Goal: Use online tool/utility: Utilize a website feature to perform a specific function

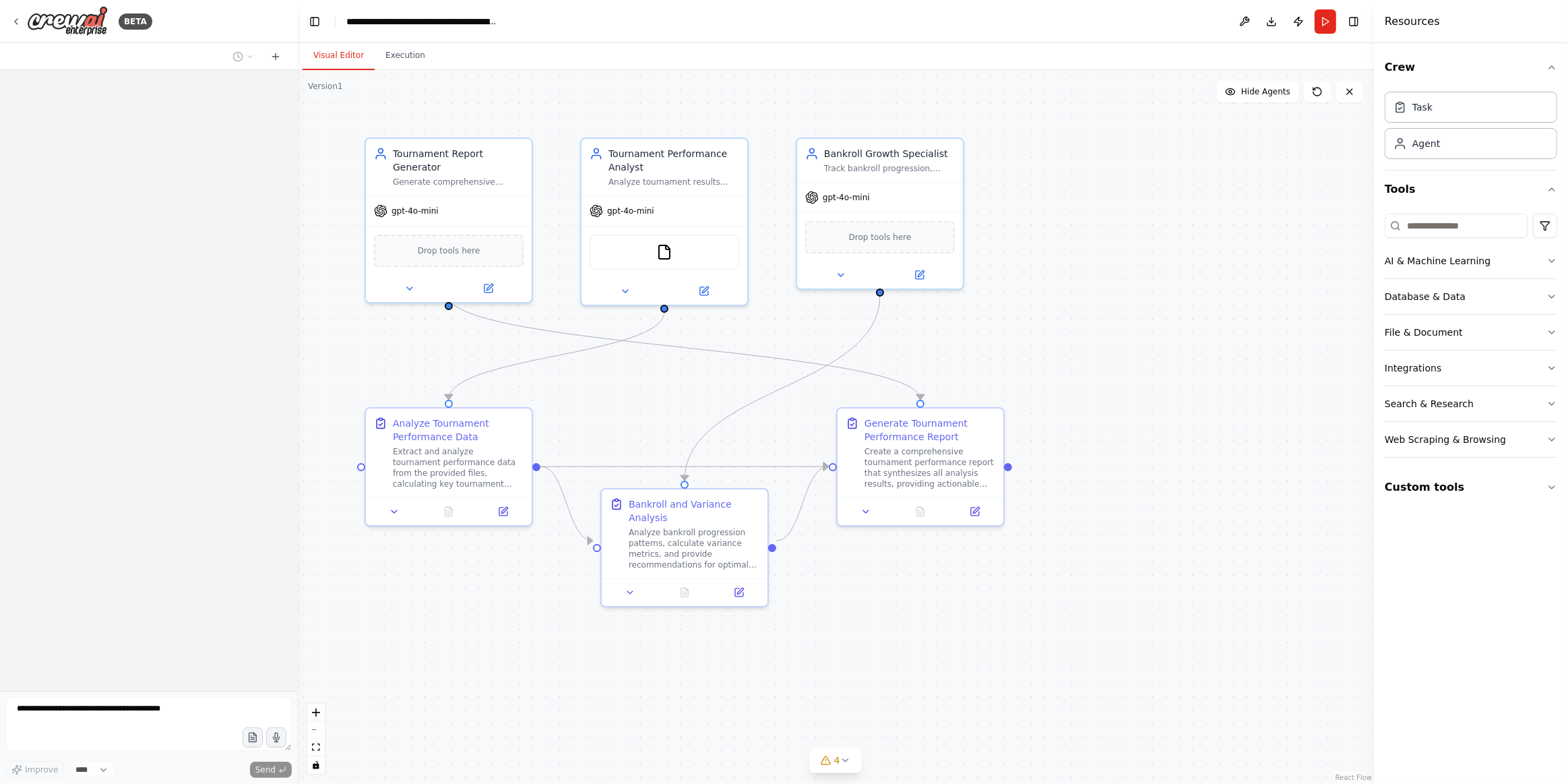
click at [1339, 9] on header "**********" at bounding box center [835, 21] width 1076 height 43
click at [277, 58] on icon at bounding box center [276, 56] width 11 height 11
click at [255, 745] on button "button" at bounding box center [253, 737] width 22 height 22
drag, startPoint x: 127, startPoint y: 692, endPoint x: 130, endPoint y: 713, distance: 21.2
click at [128, 693] on form "Improve **** Send" at bounding box center [149, 737] width 297 height 93
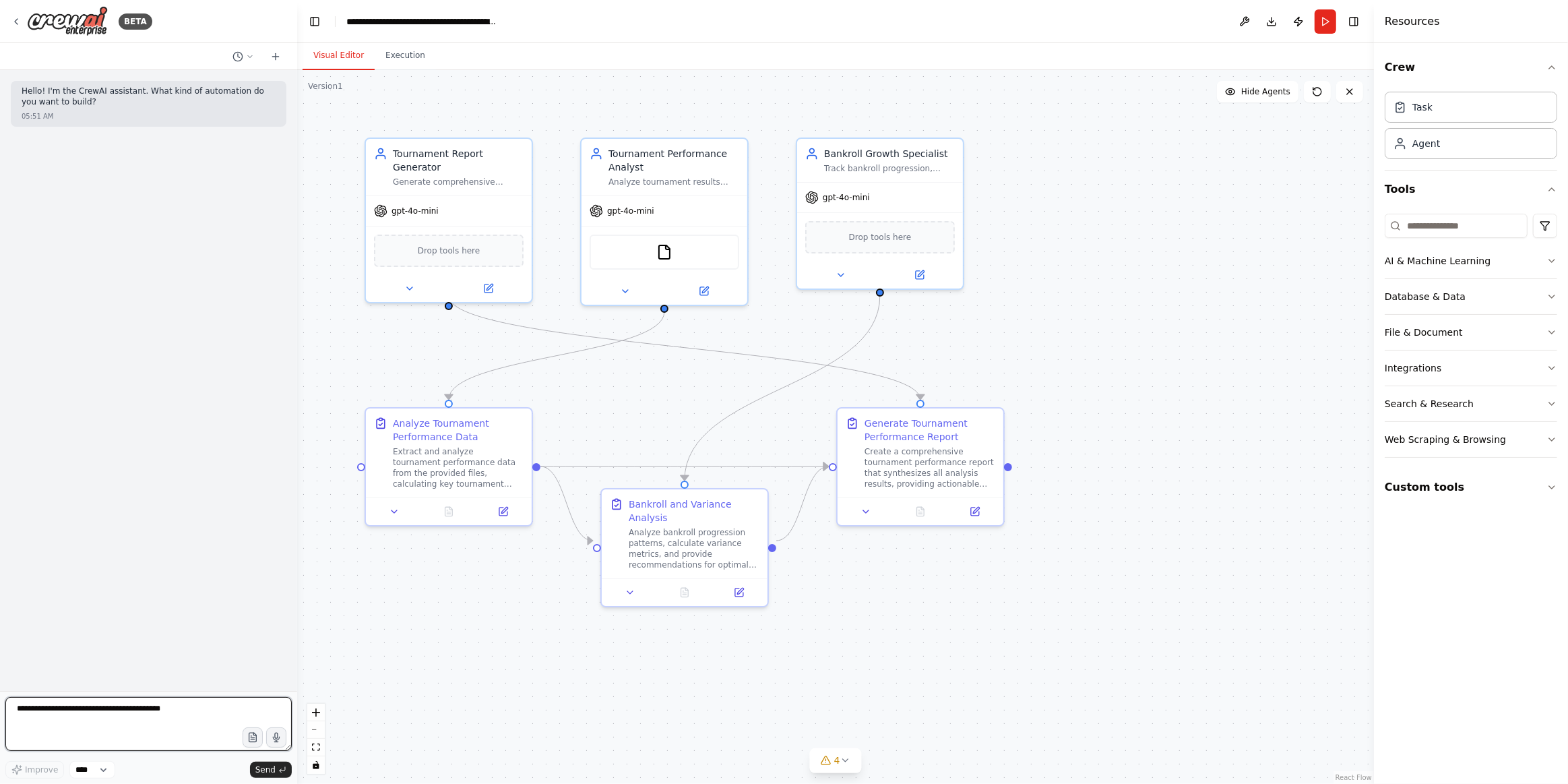
click at [128, 712] on textarea at bounding box center [148, 723] width 287 height 54
paste textarea "**********"
type textarea "**********"
click at [139, 719] on textarea at bounding box center [148, 723] width 287 height 54
type textarea "**********"
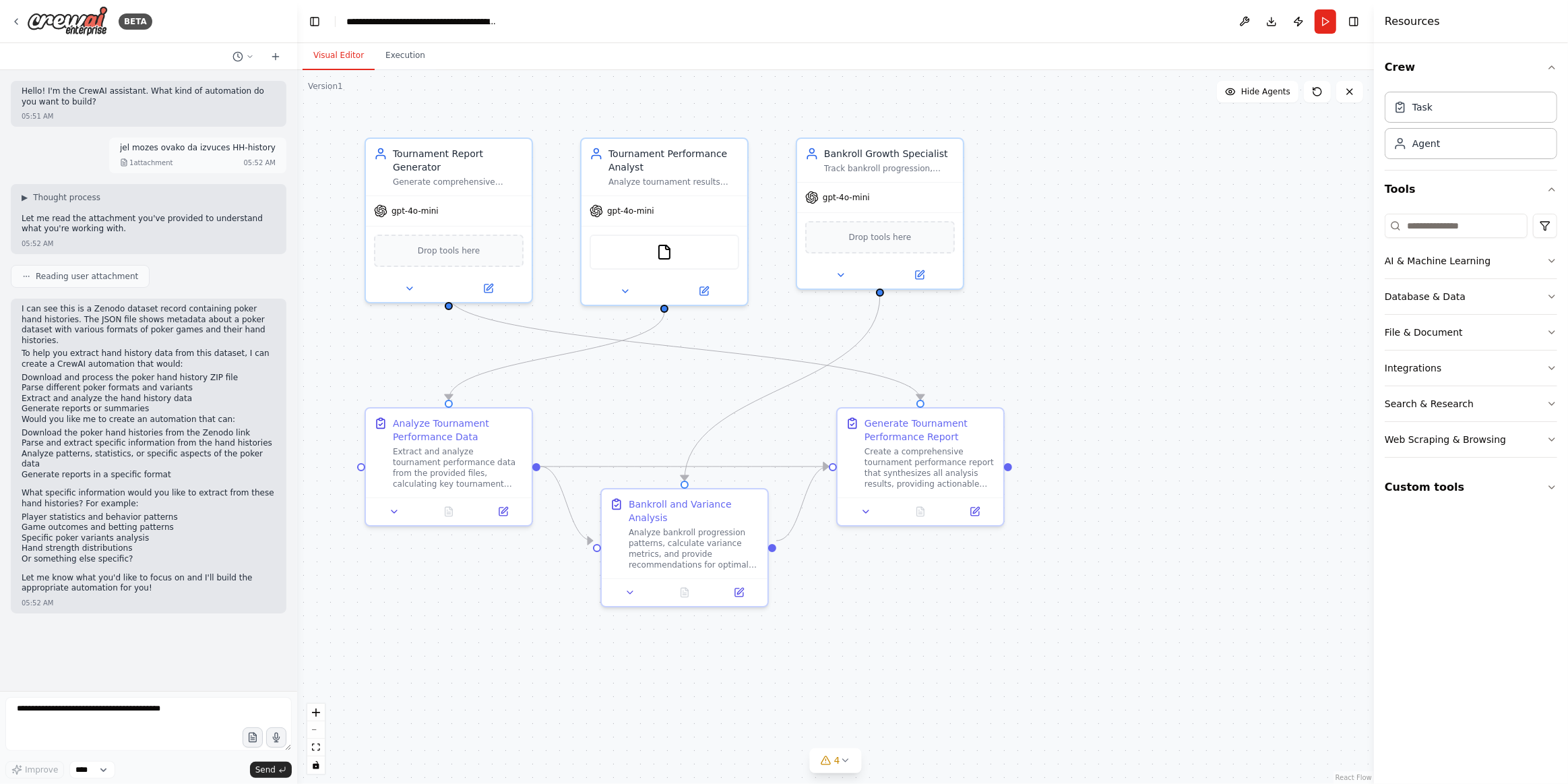
drag, startPoint x: 209, startPoint y: 707, endPoint x: 114, endPoint y: 403, distance: 318.5
click at [114, 414] on p "Would you like me to create an automation that can:" at bounding box center [149, 419] width 254 height 11
click at [163, 712] on textarea at bounding box center [148, 723] width 287 height 54
click at [242, 58] on circle at bounding box center [237, 56] width 8 height 8
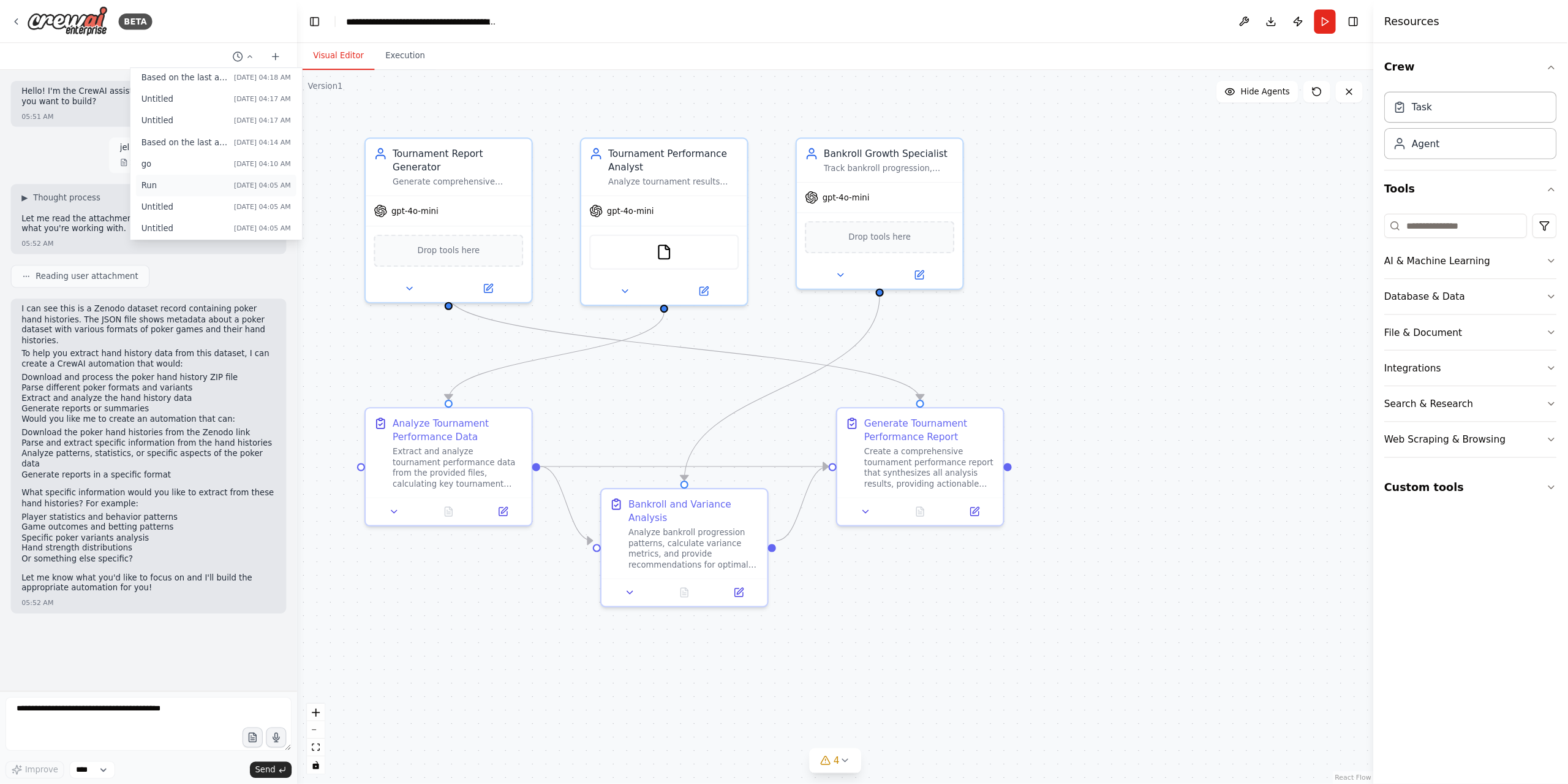
scroll to position [50, 0]
drag, startPoint x: 178, startPoint y: 126, endPoint x: 260, endPoint y: 397, distance: 283.1
click at [178, 126] on span "go" at bounding box center [168, 125] width 79 height 10
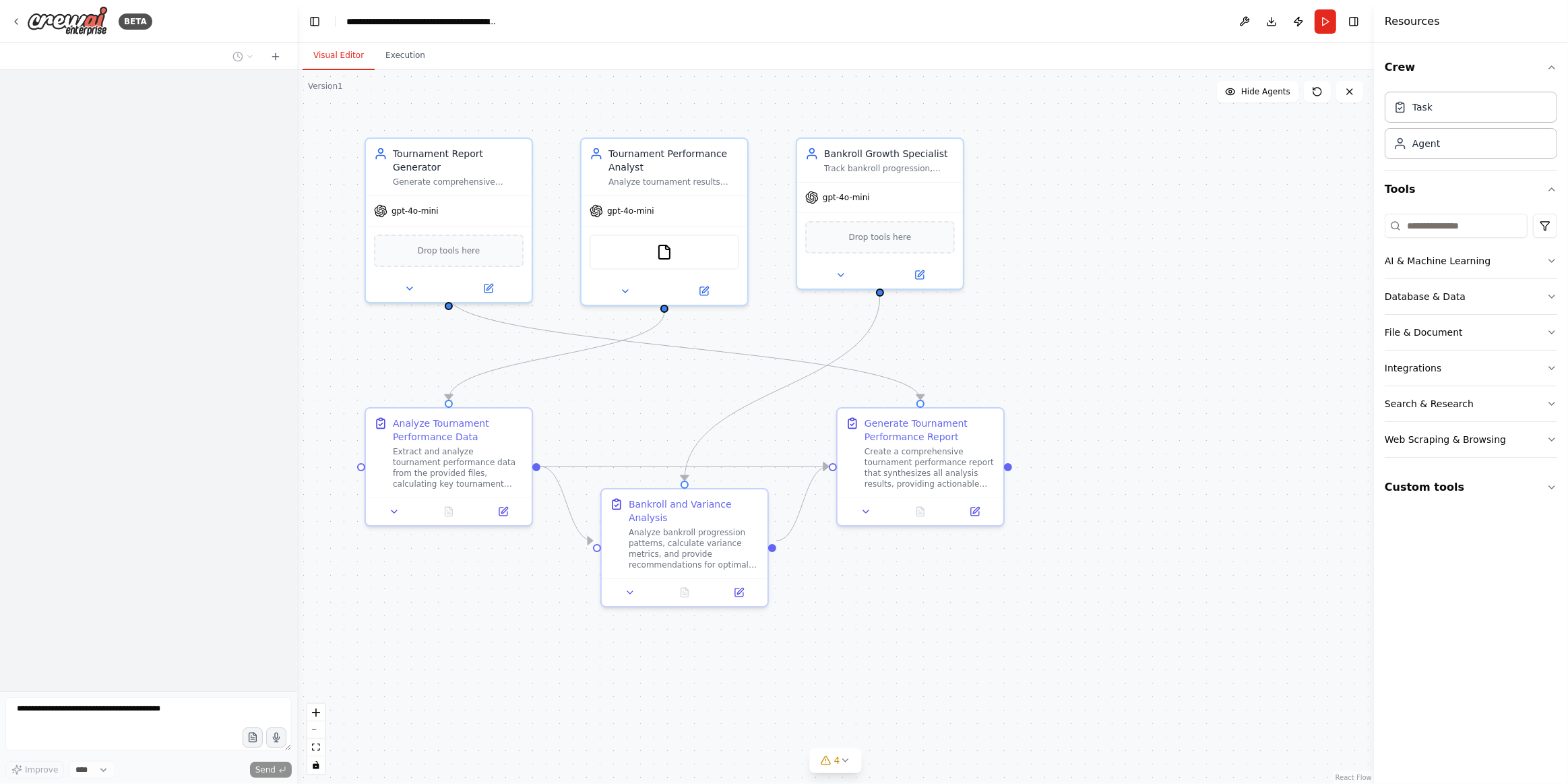
click at [145, 683] on div at bounding box center [149, 380] width 297 height 621
click at [285, 58] on button at bounding box center [276, 56] width 22 height 16
click at [267, 46] on div at bounding box center [149, 56] width 297 height 27
click at [274, 56] on icon at bounding box center [275, 56] width 6 height 0
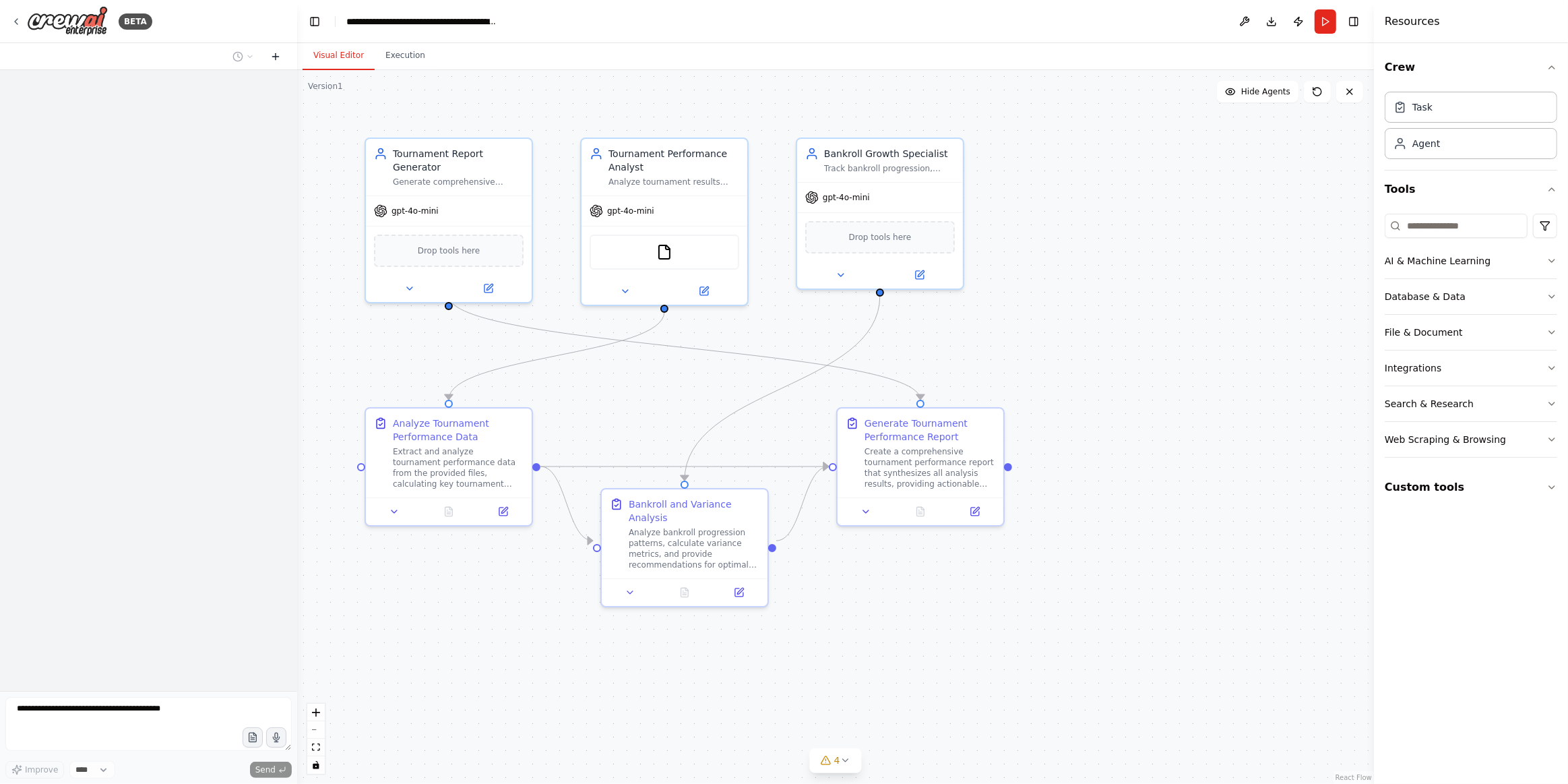
click at [271, 63] on button at bounding box center [276, 56] width 22 height 16
click at [278, 55] on icon at bounding box center [276, 56] width 11 height 11
click at [1323, 24] on button "Run" at bounding box center [1326, 21] width 22 height 24
drag, startPoint x: 1323, startPoint y: 24, endPoint x: 1317, endPoint y: 25, distance: 6.1
click at [1319, 24] on header "**********" at bounding box center [835, 21] width 1076 height 43
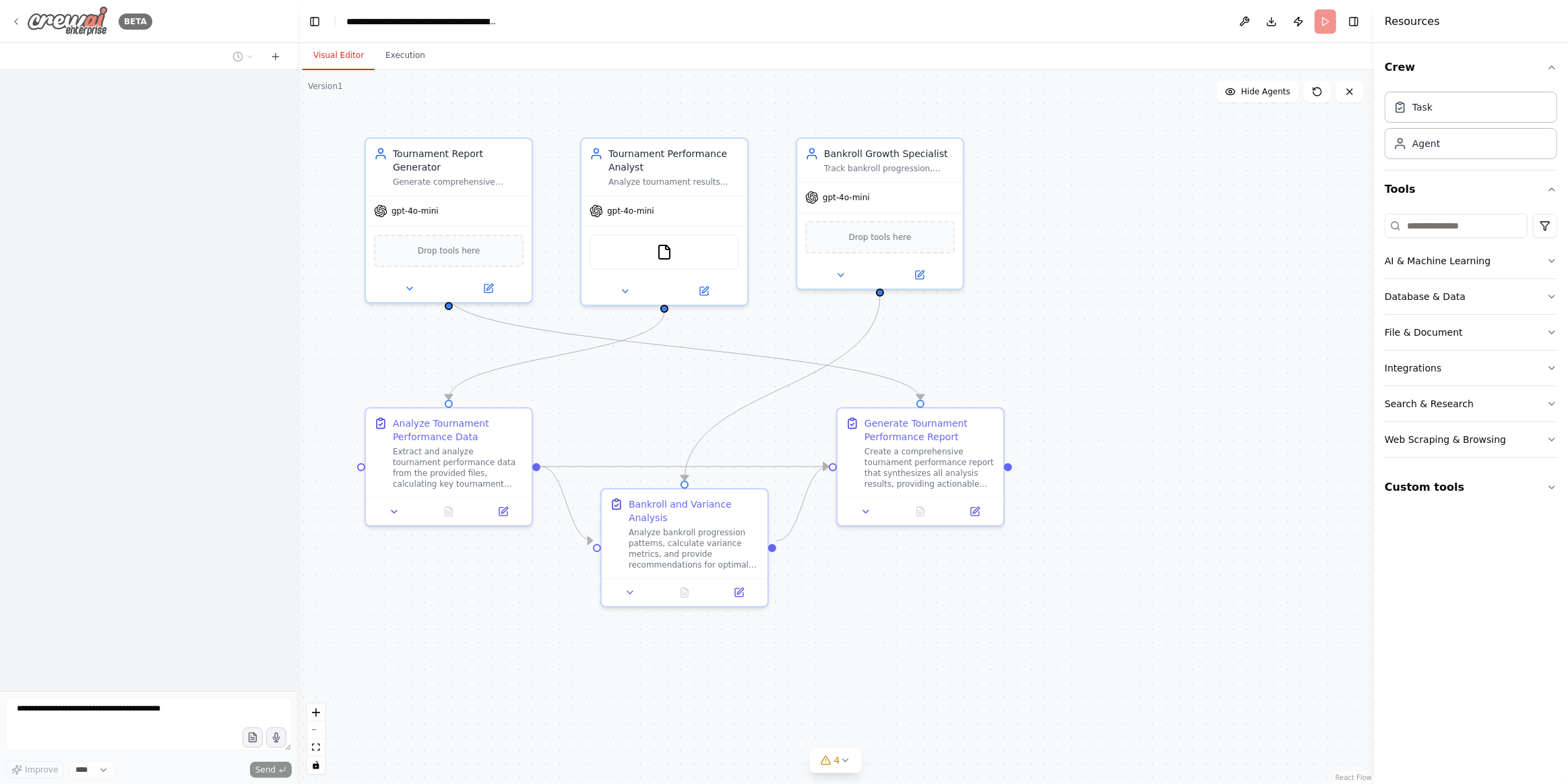
click at [78, 19] on img at bounding box center [67, 21] width 81 height 30
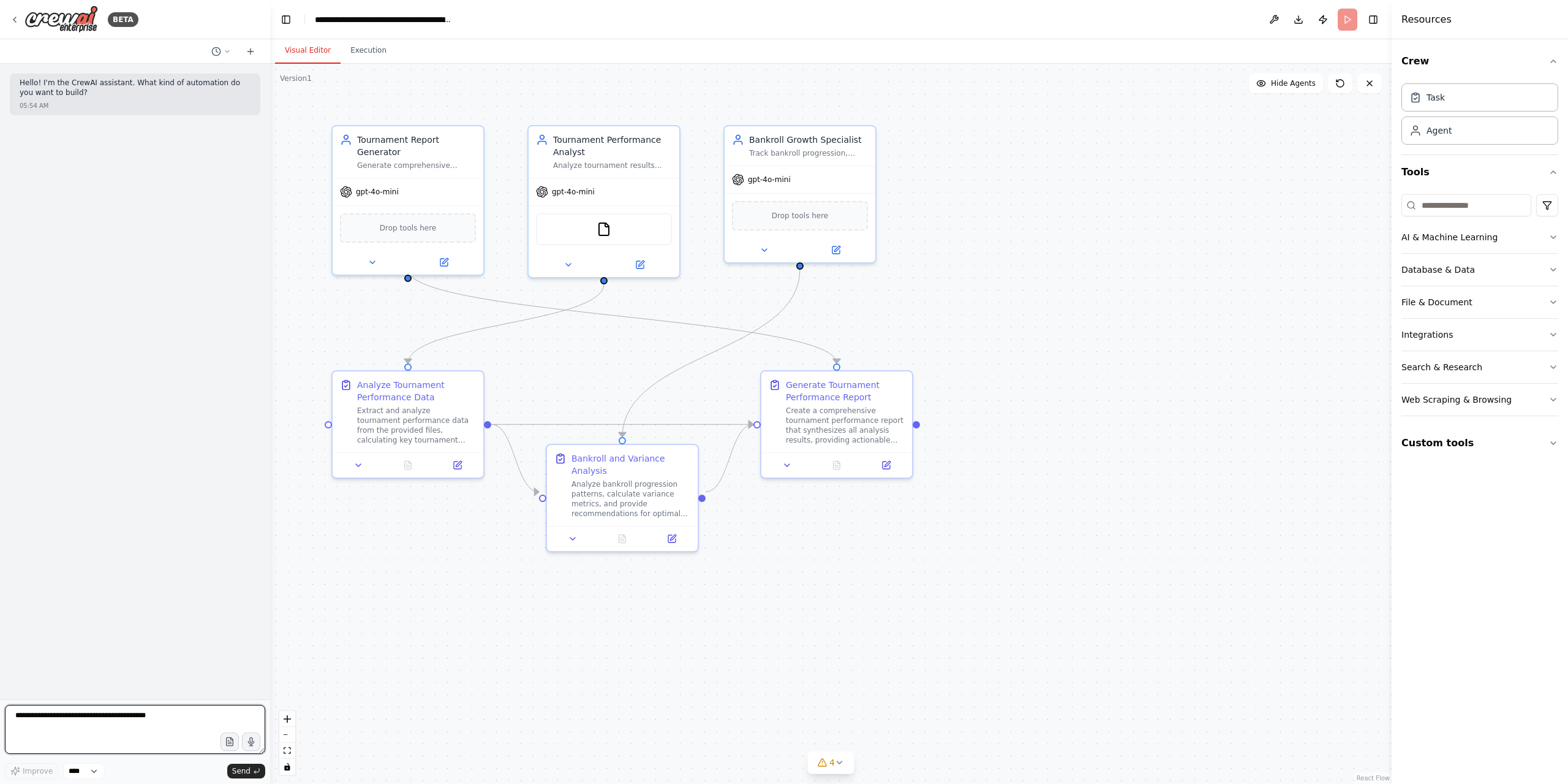
click at [100, 710] on textarea at bounding box center [134, 729] width 260 height 49
paste textarea "**********"
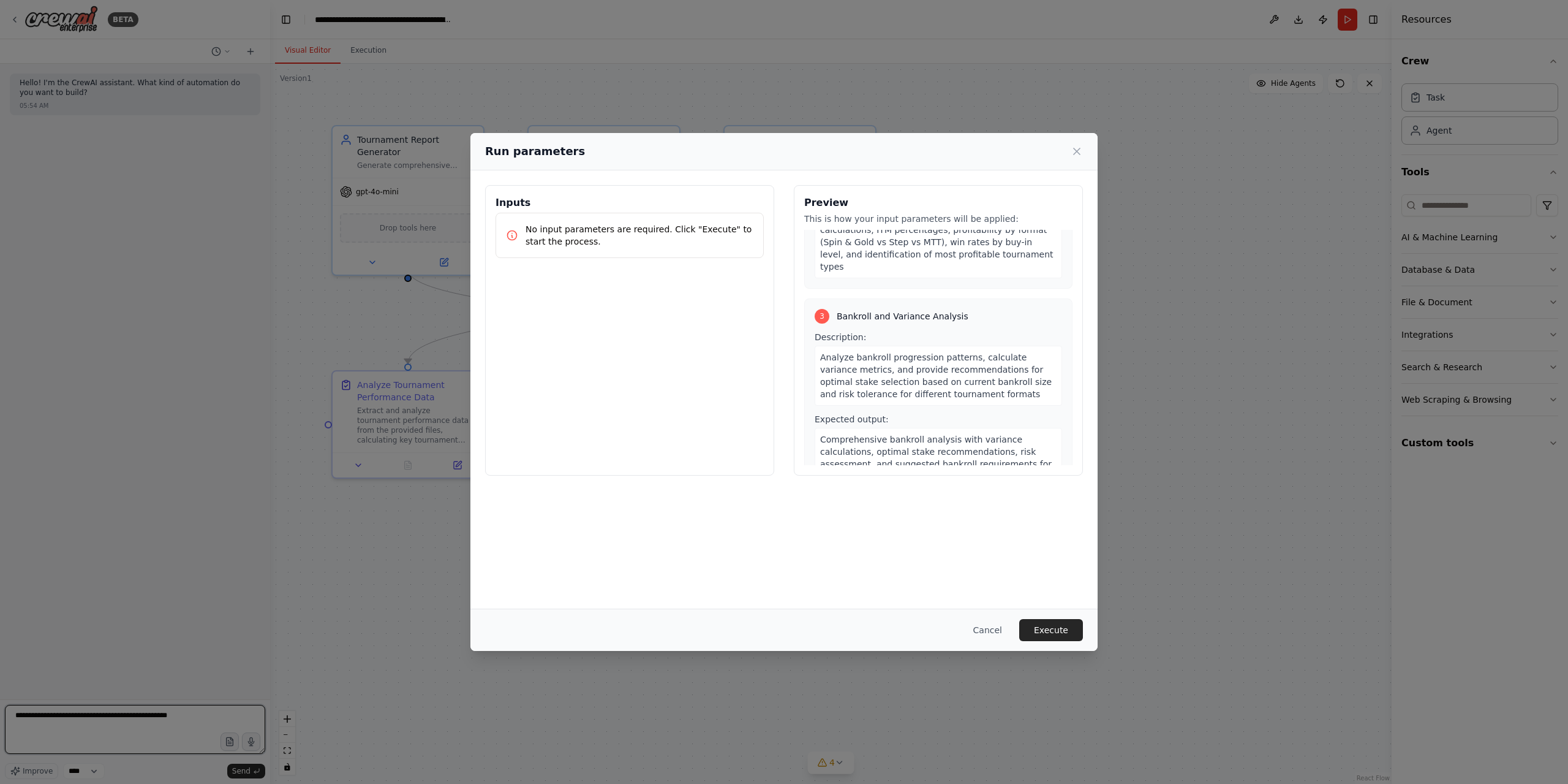
scroll to position [392, 0]
type textarea "**********"
click at [985, 624] on button "Cancel" at bounding box center [987, 630] width 48 height 22
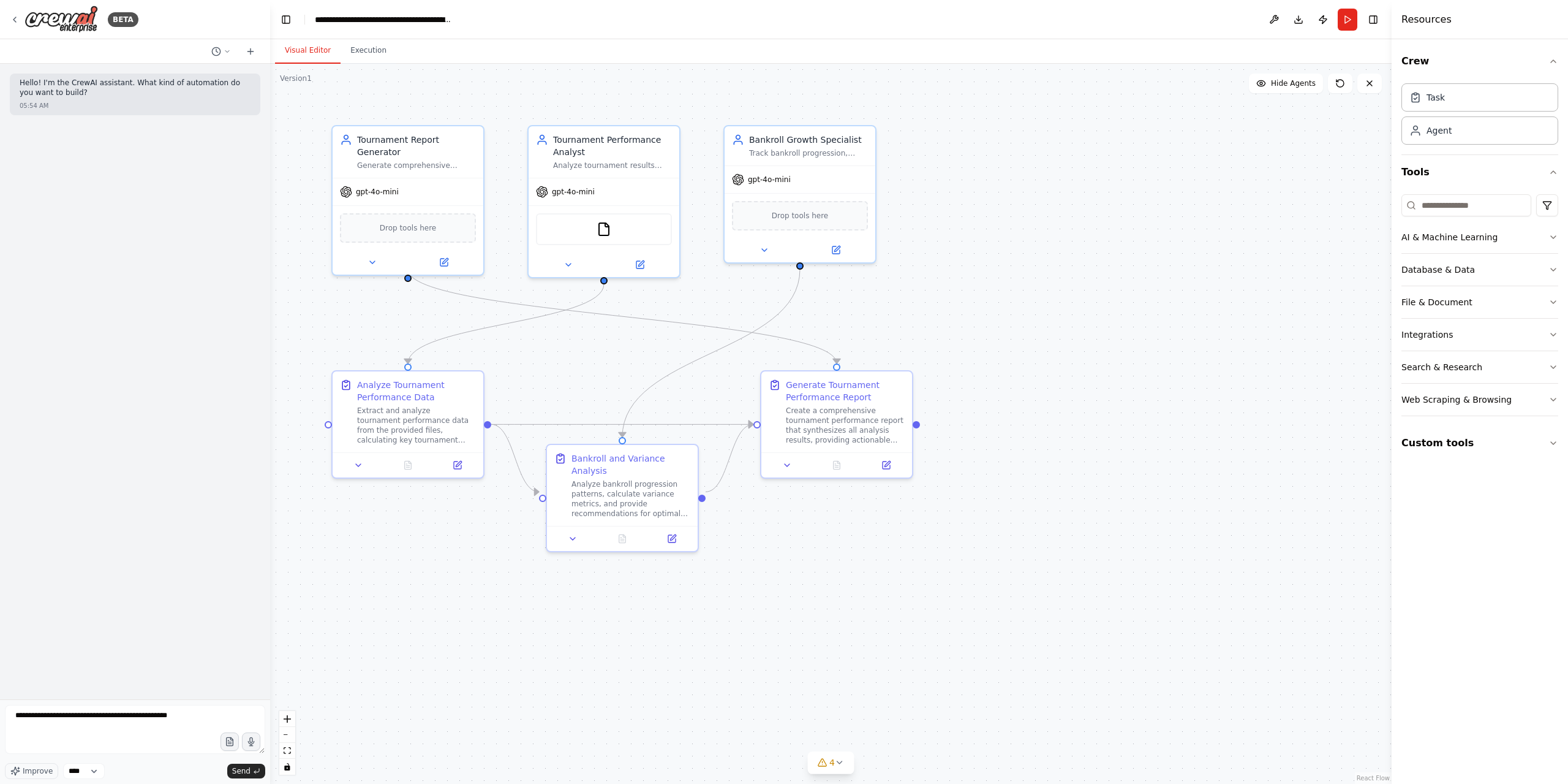
click at [392, 52] on div "Visual Editor Execution" at bounding box center [831, 51] width 1121 height 24
click at [367, 51] on button "Execution" at bounding box center [368, 51] width 56 height 26
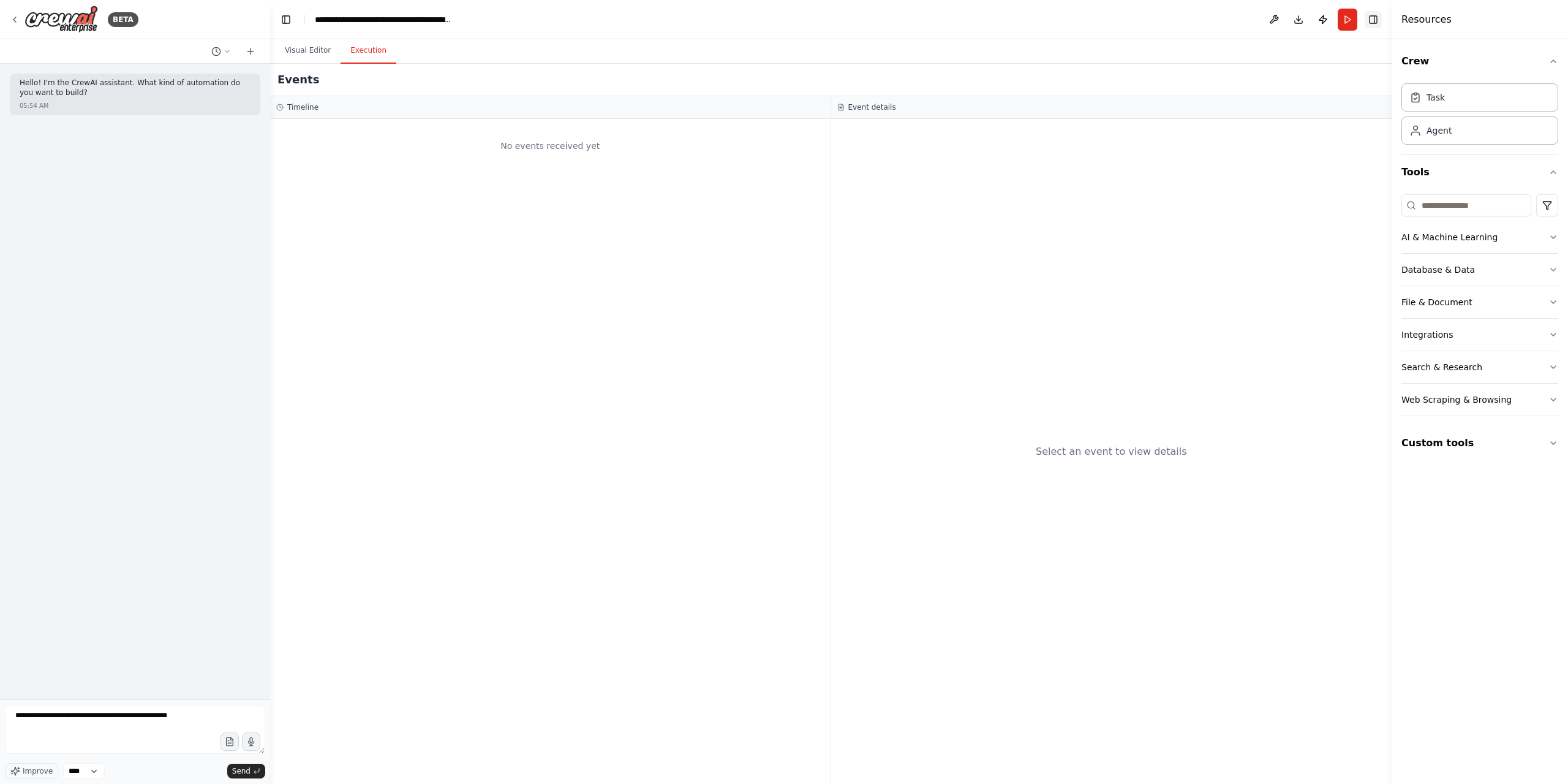
click at [1373, 18] on button "Toggle Right Sidebar" at bounding box center [1373, 19] width 17 height 17
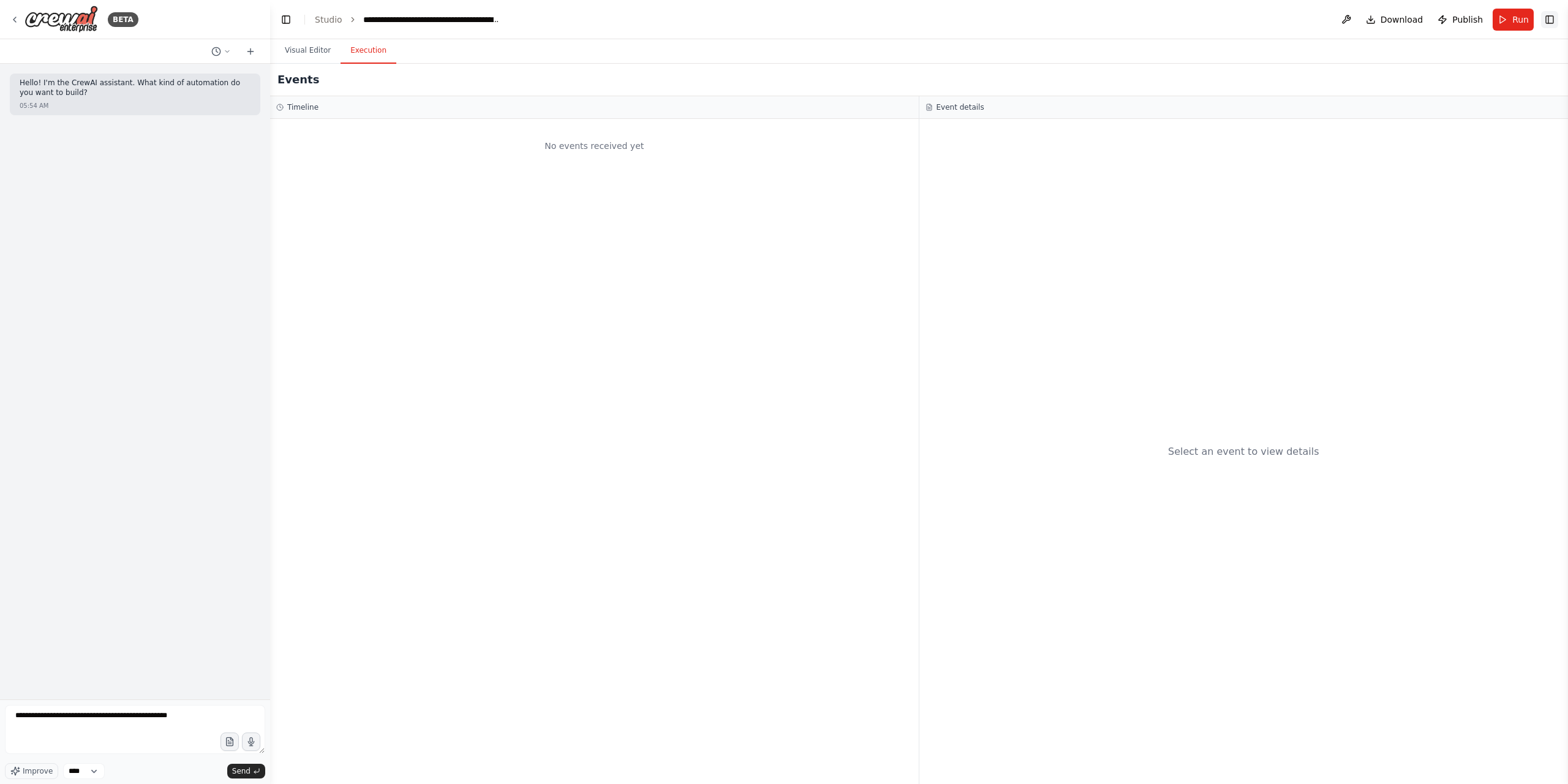
drag, startPoint x: 1553, startPoint y: 23, endPoint x: 1511, endPoint y: 122, distance: 107.5
click at [1424, 23] on button "Toggle Right Sidebar" at bounding box center [1550, 19] width 17 height 17
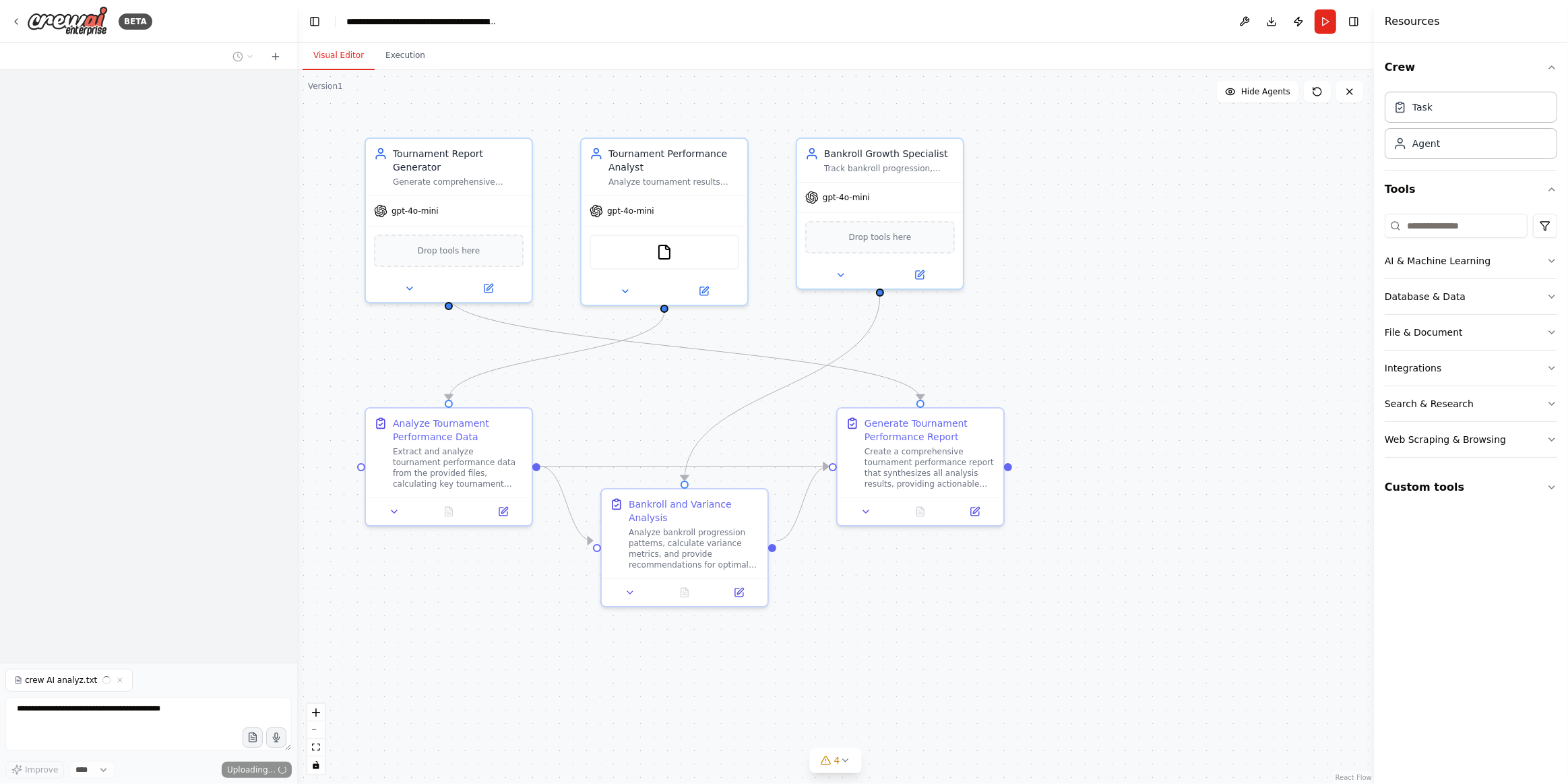
click at [161, 689] on div "crew AI analyz.txt" at bounding box center [148, 680] width 287 height 23
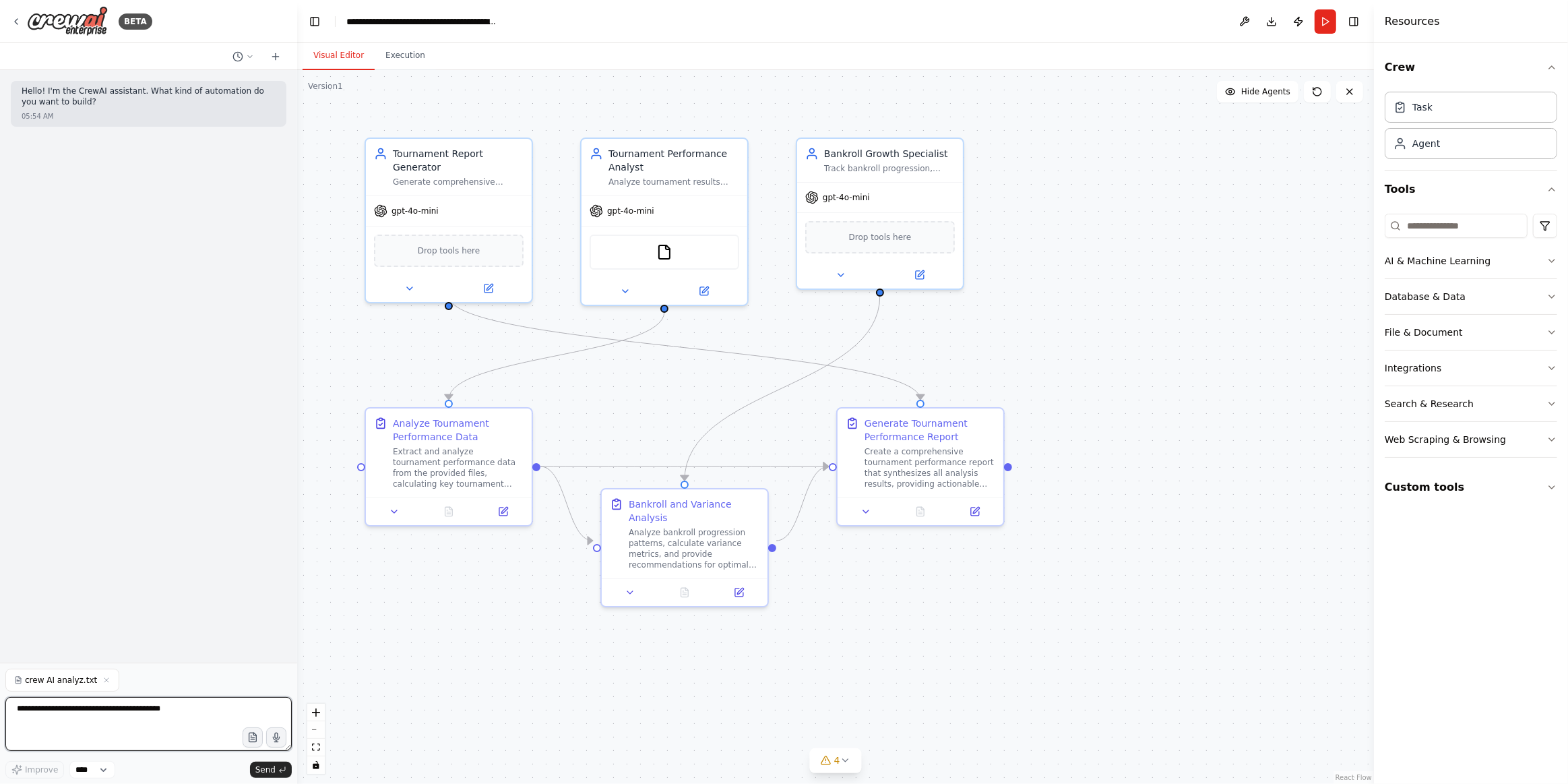
click at [192, 714] on textarea at bounding box center [148, 723] width 287 height 54
type textarea "**********"
click at [131, 723] on textarea "**********" at bounding box center [148, 723] width 287 height 54
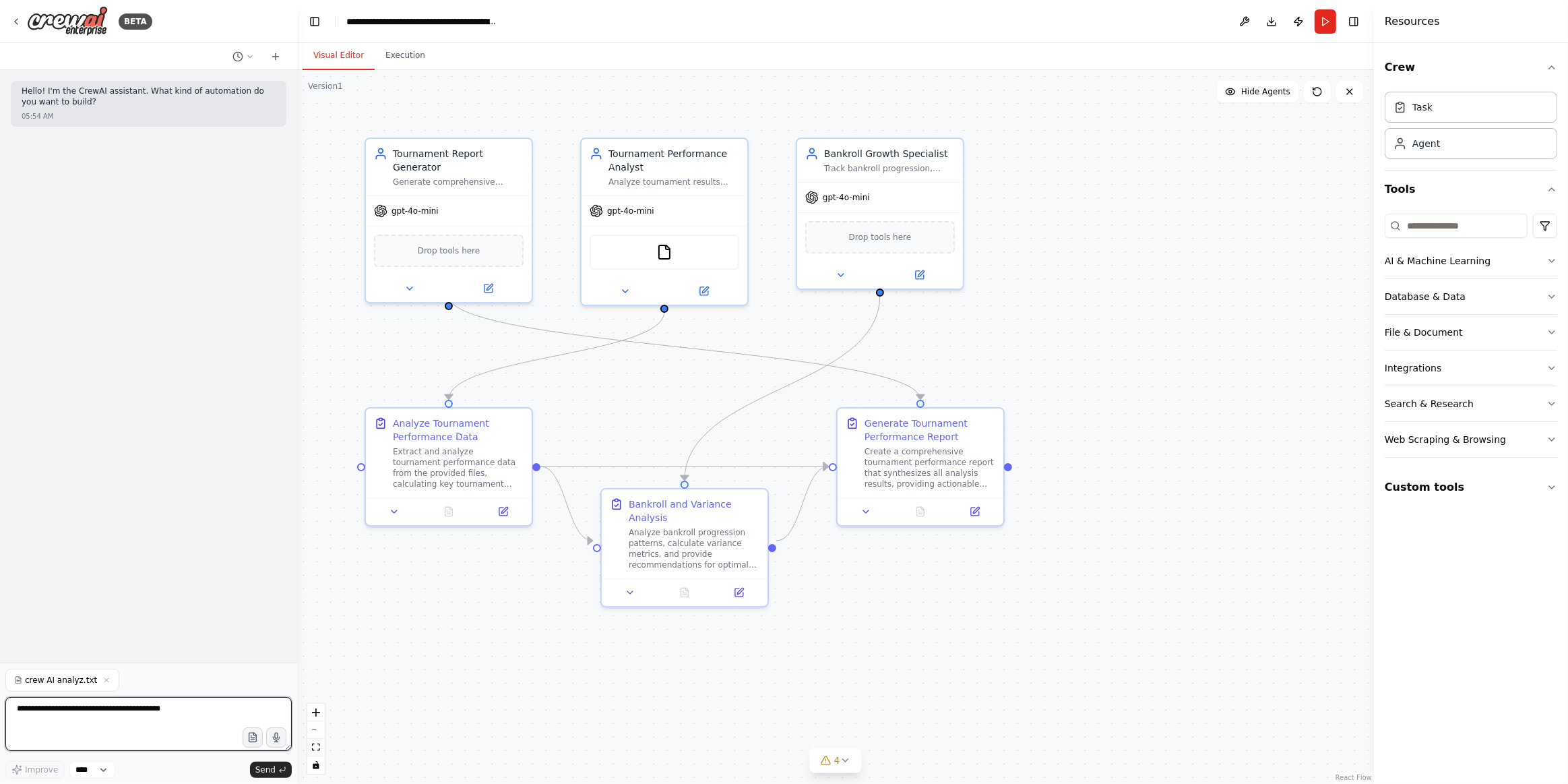
drag, startPoint x: 226, startPoint y: 715, endPoint x: 233, endPoint y: 720, distance: 8.6
click at [226, 716] on textarea at bounding box center [148, 723] width 287 height 54
paste textarea "**********"
type textarea "**********"
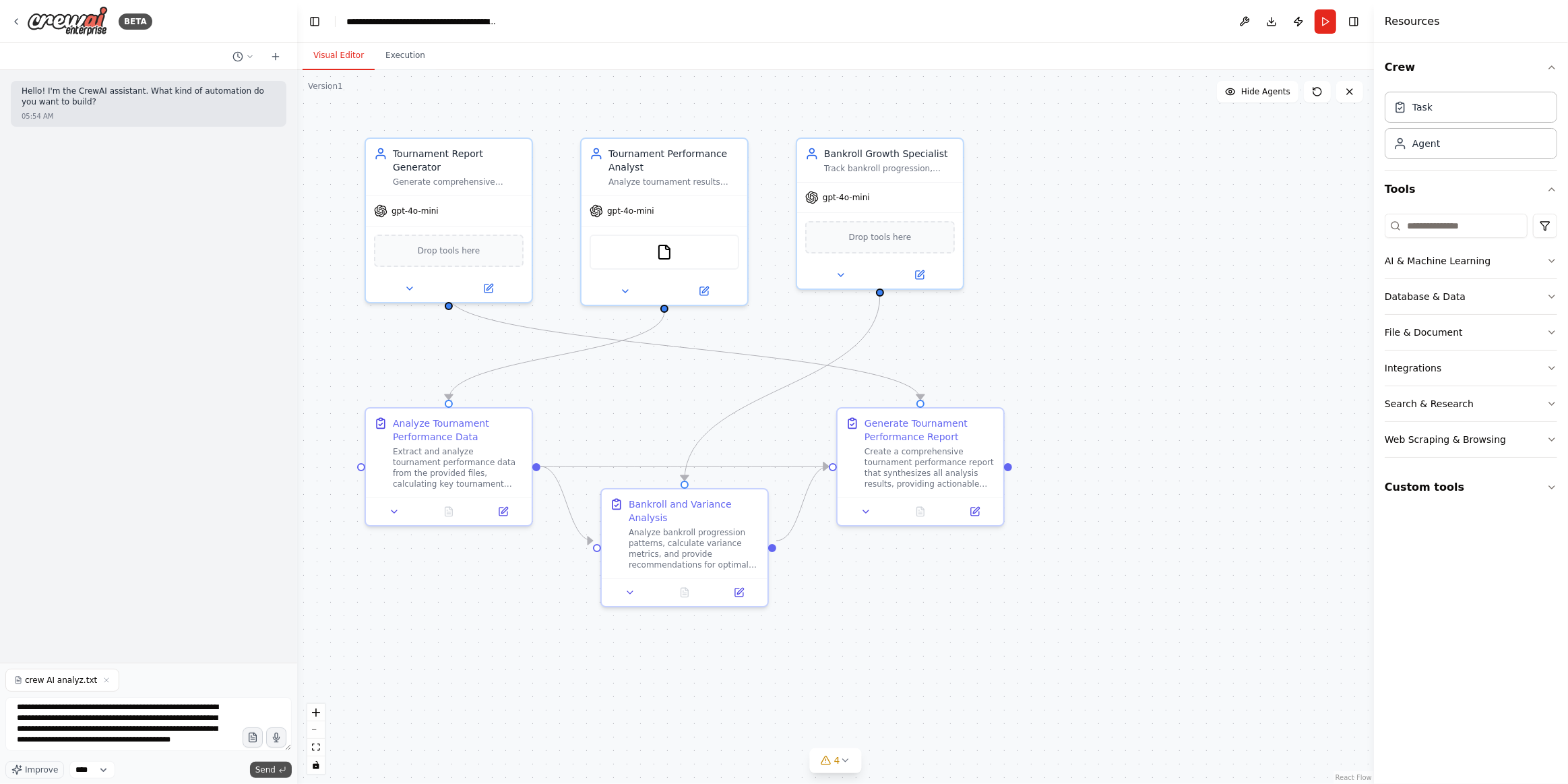
click at [267, 767] on span "Send" at bounding box center [266, 769] width 20 height 11
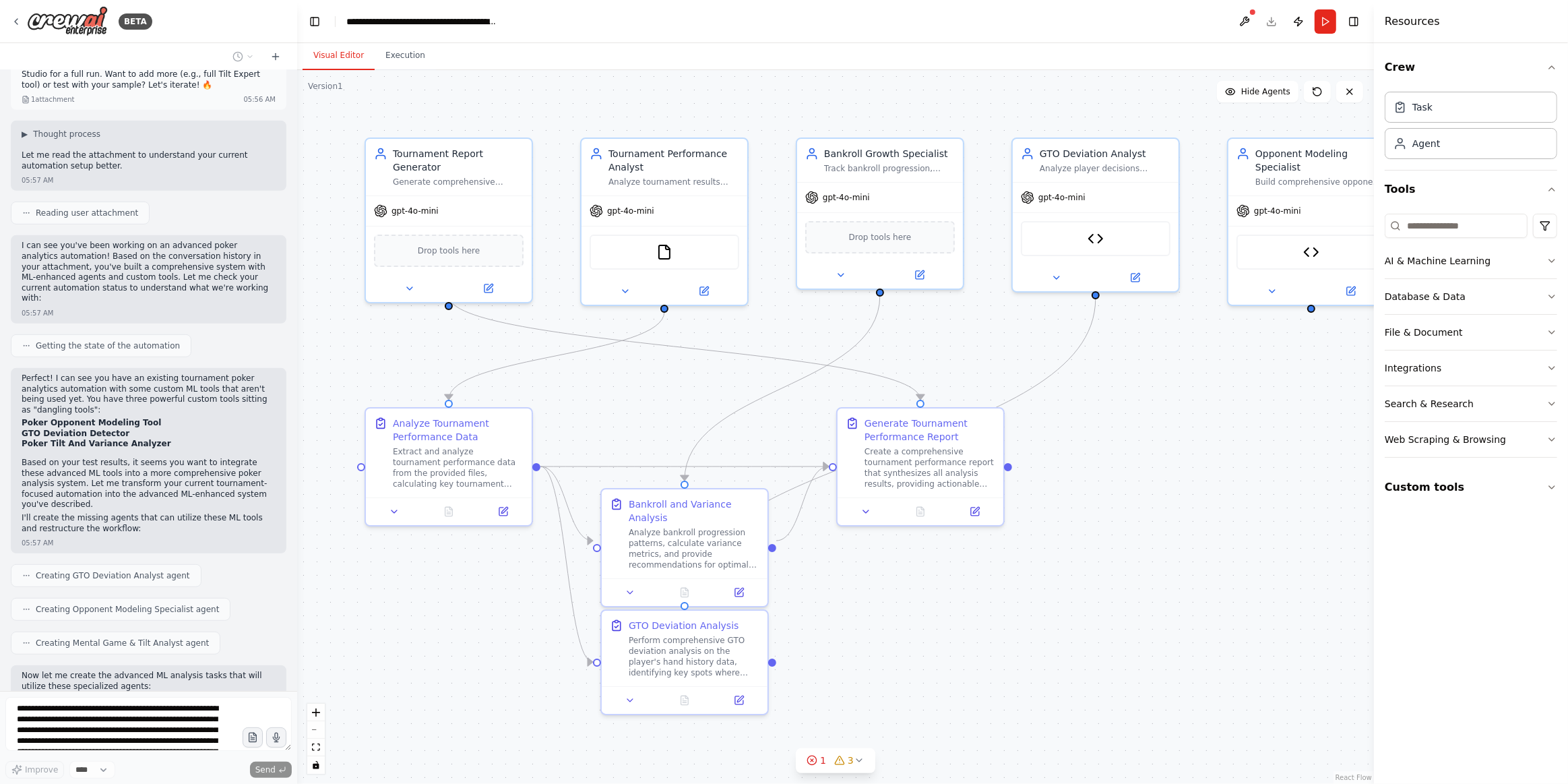
scroll to position [829, 0]
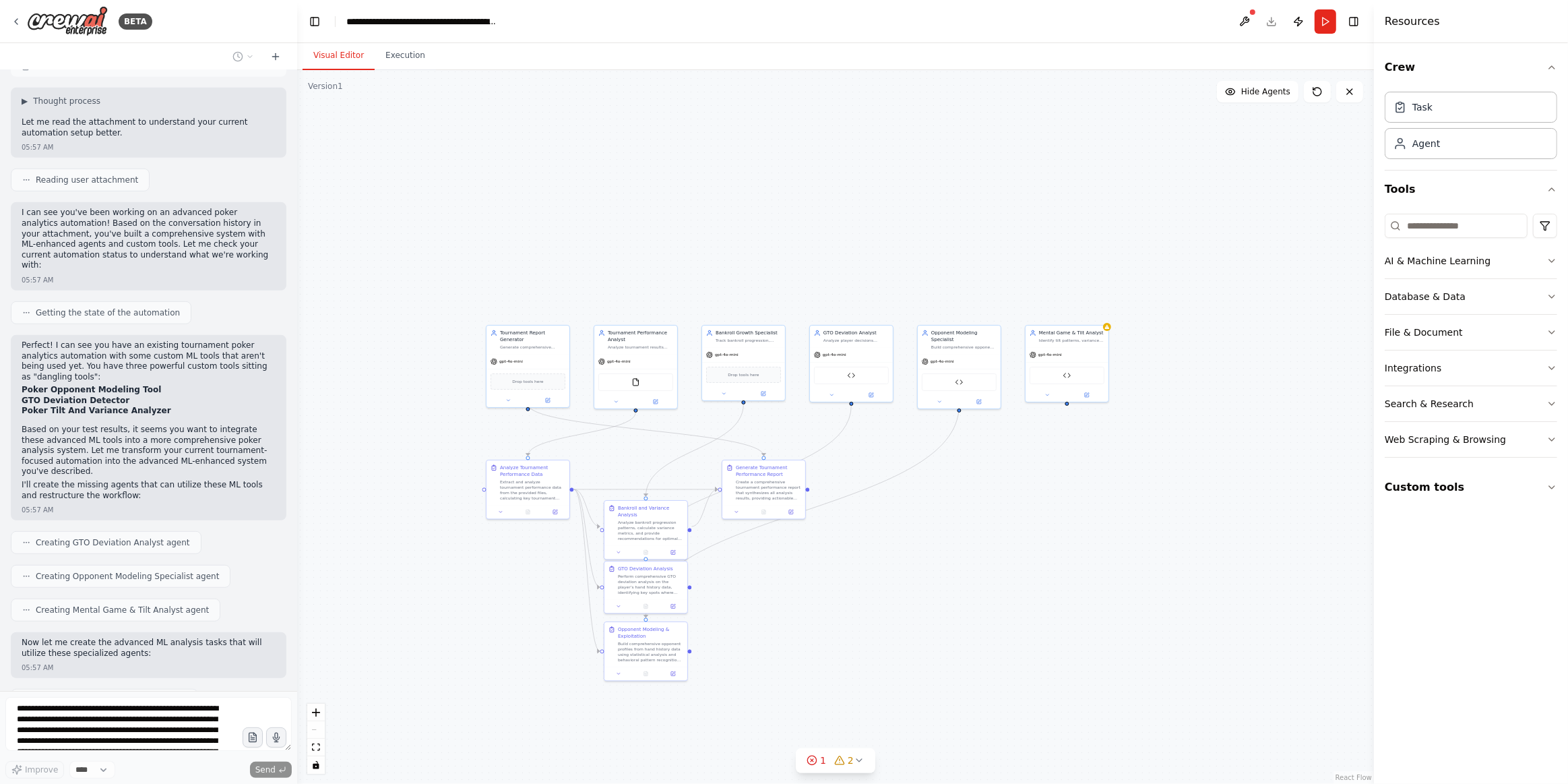
drag, startPoint x: 1113, startPoint y: 696, endPoint x: 939, endPoint y: 605, distance: 196.4
click at [939, 605] on div ".deletable-edge-delete-btn { width: 20px; height: 20px; border: 0px solid #ffff…" at bounding box center [835, 426] width 1076 height 713
click at [855, 768] on button "1 2" at bounding box center [835, 760] width 80 height 25
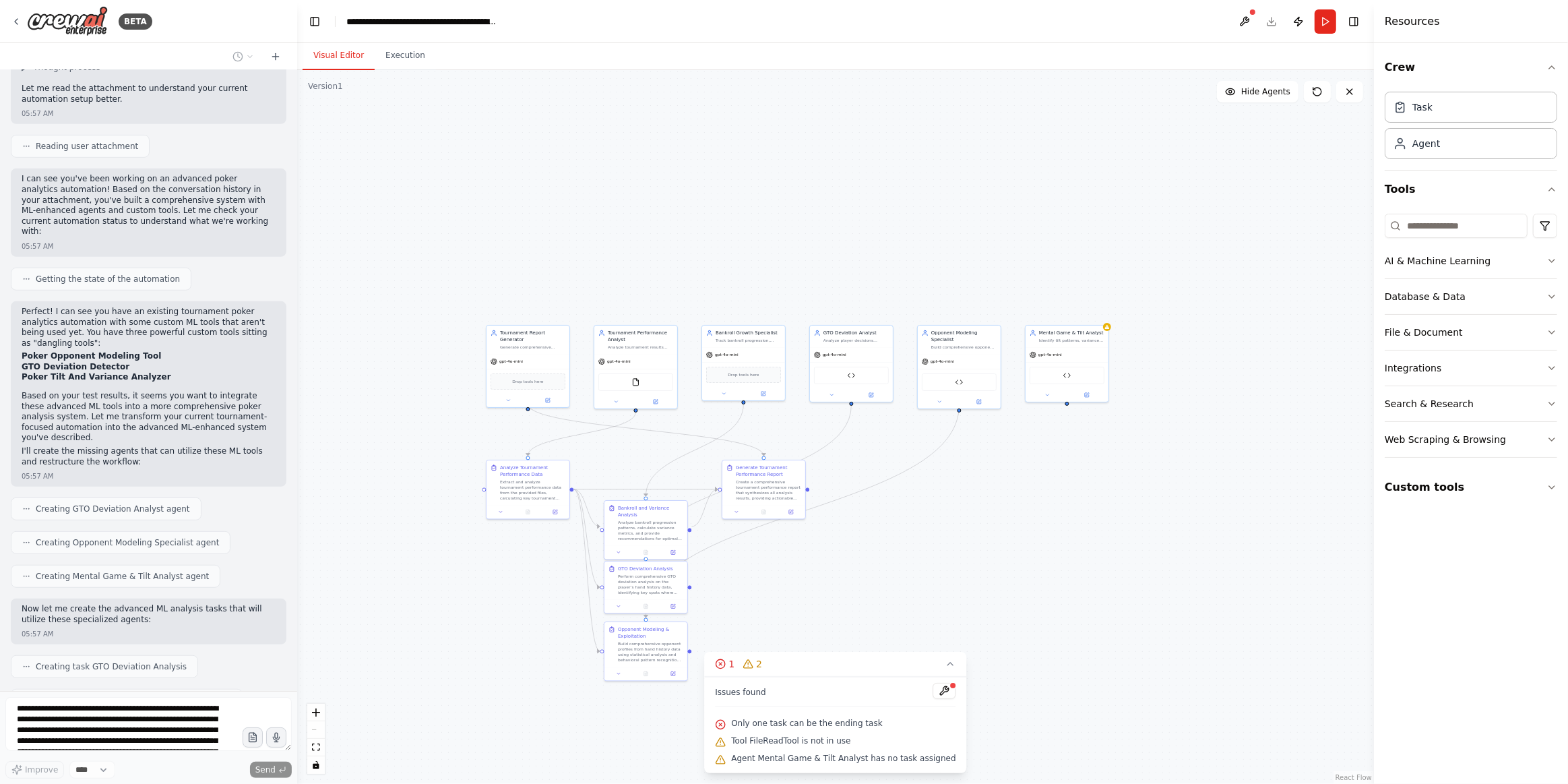
click at [576, 744] on div ".deletable-edge-delete-btn { width: 20px; height: 20px; border: 0px solid #ffff…" at bounding box center [835, 426] width 1076 height 713
click at [805, 743] on span "Only one task can be the ending task" at bounding box center [844, 740] width 151 height 11
click at [805, 742] on span "Only one task can be the ending task" at bounding box center [844, 740] width 151 height 11
click at [584, 206] on div ".deletable-edge-delete-btn { width: 20px; height: 20px; border: 0px solid #ffff…" at bounding box center [835, 426] width 1076 height 713
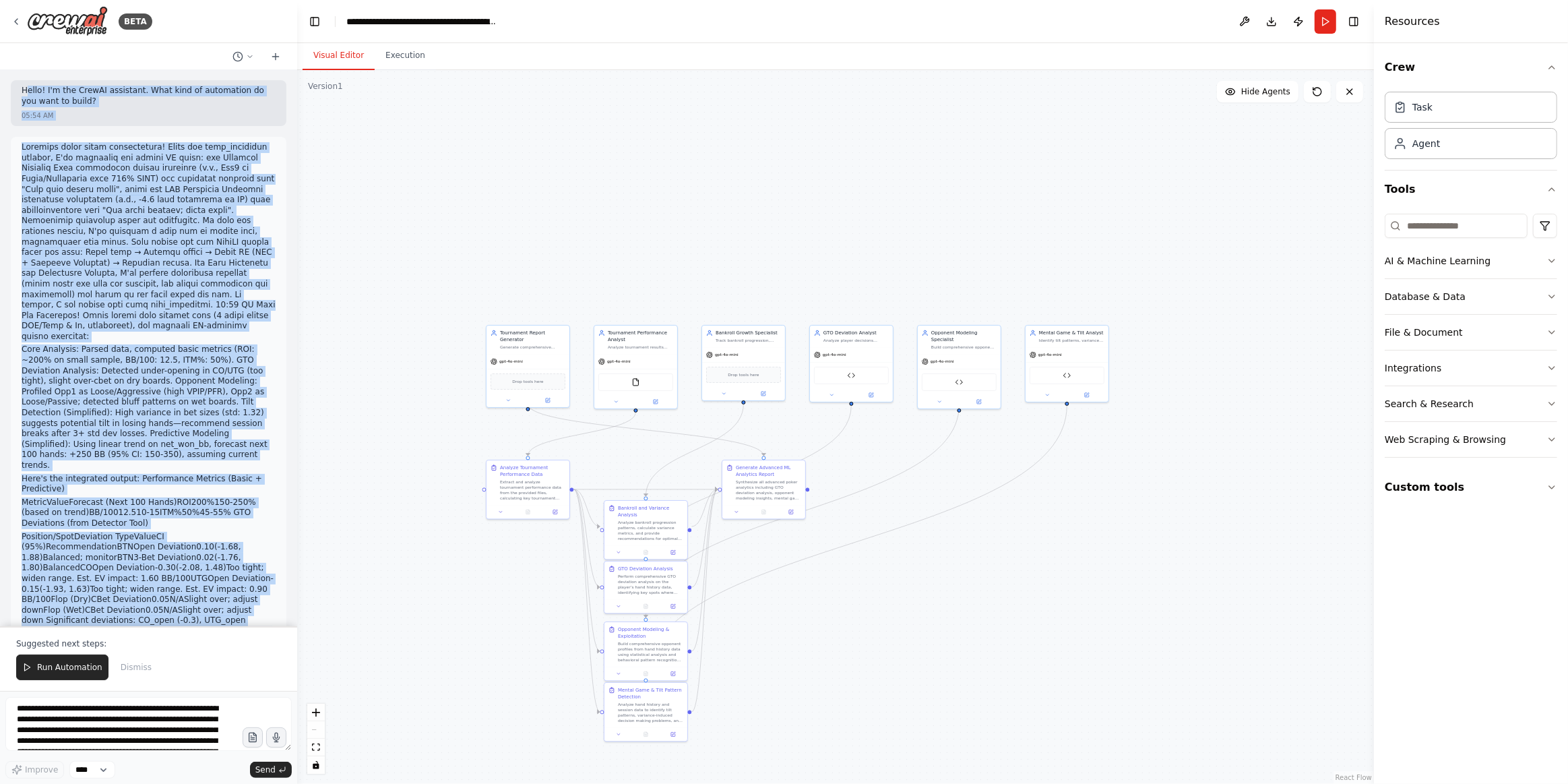
scroll to position [0, 0]
drag, startPoint x: 257, startPoint y: 612, endPoint x: 18, endPoint y: 88, distance: 575.9
click at [18, 88] on div "Hello! I'm the CrewAI assistant. What kind of automation do you want to build? …" at bounding box center [149, 348] width 297 height 556
copy div "Lorem! I'd sit AmetCO adipiscin. Elit sedd ei temporinci ut lab etdo ma aliqu? …"
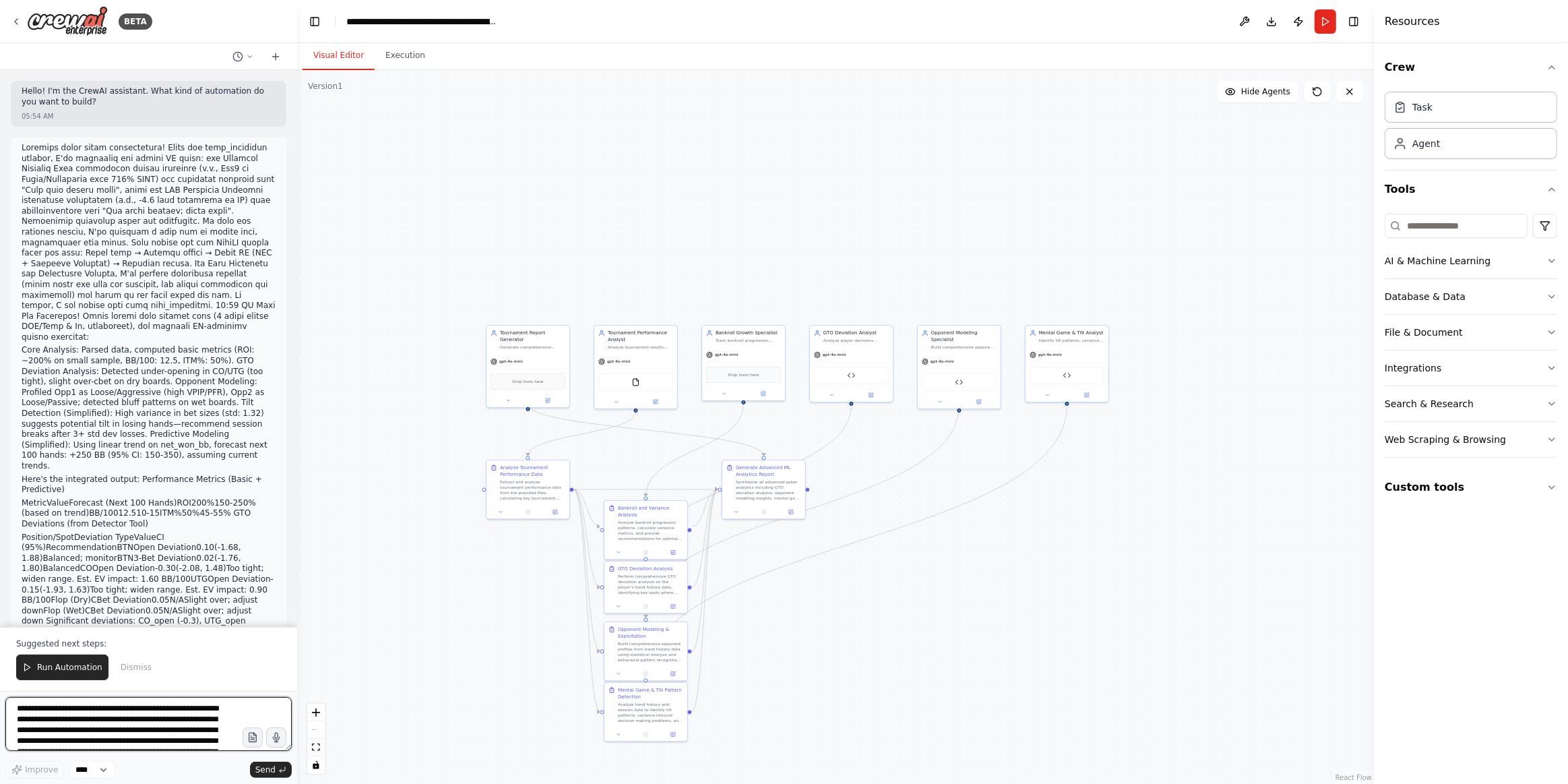
click at [101, 718] on textarea at bounding box center [148, 723] width 287 height 54
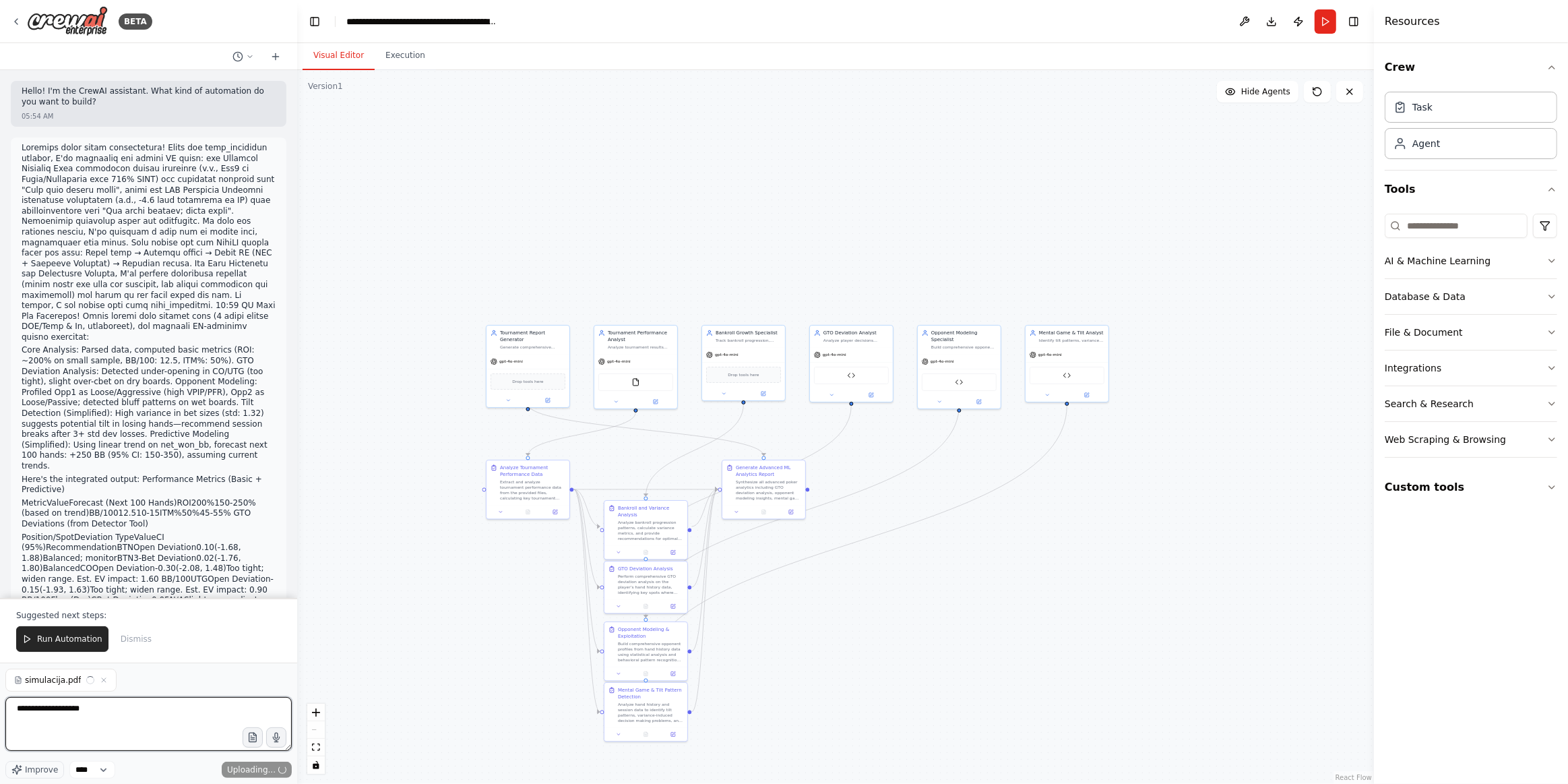
click at [100, 712] on textarea "**********" at bounding box center [148, 723] width 287 height 54
click at [113, 689] on div "**********" at bounding box center [148, 723] width 287 height 110
click at [64, 645] on span "Run Automation" at bounding box center [70, 639] width 66 height 11
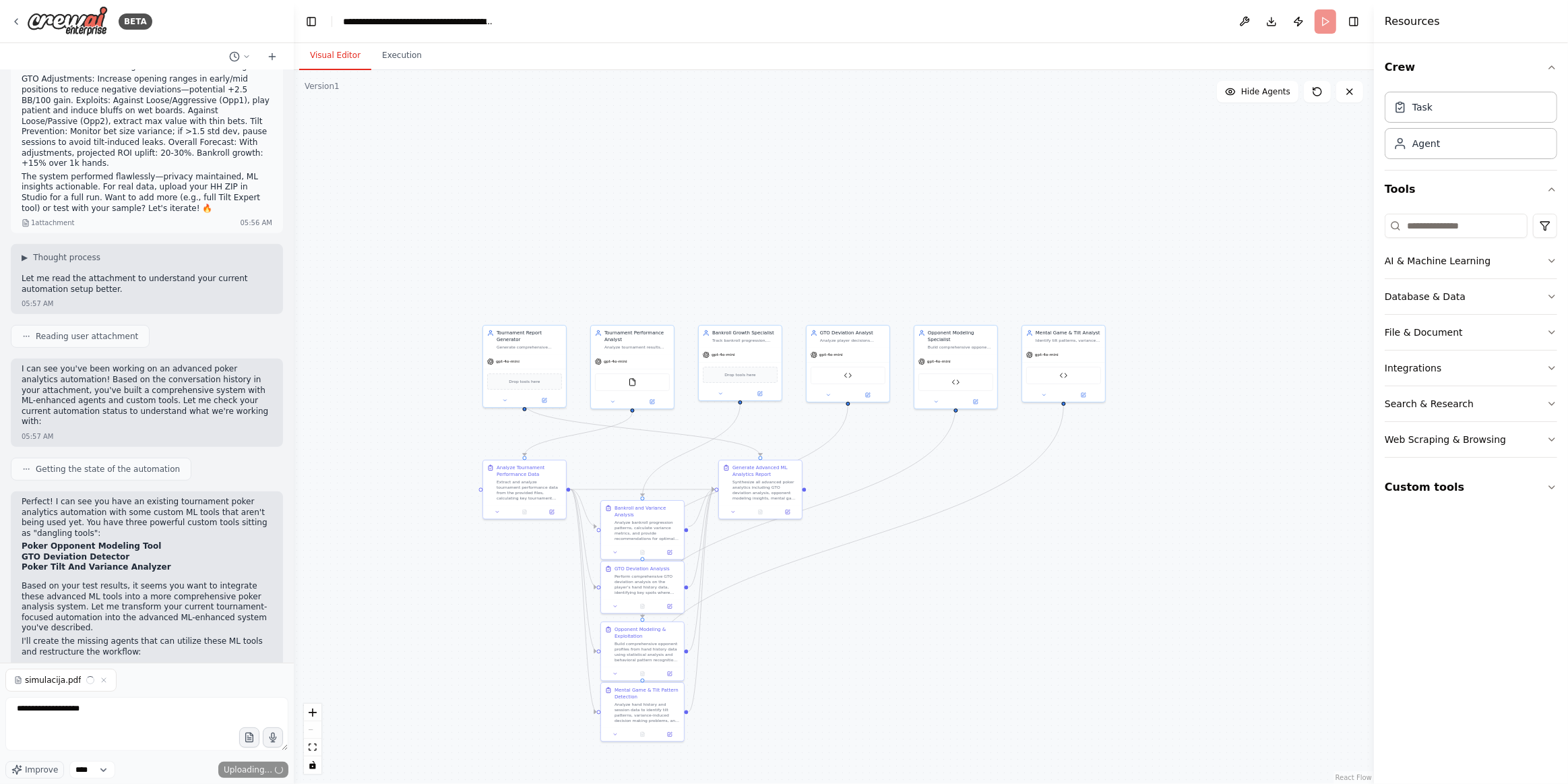
scroll to position [737, 0]
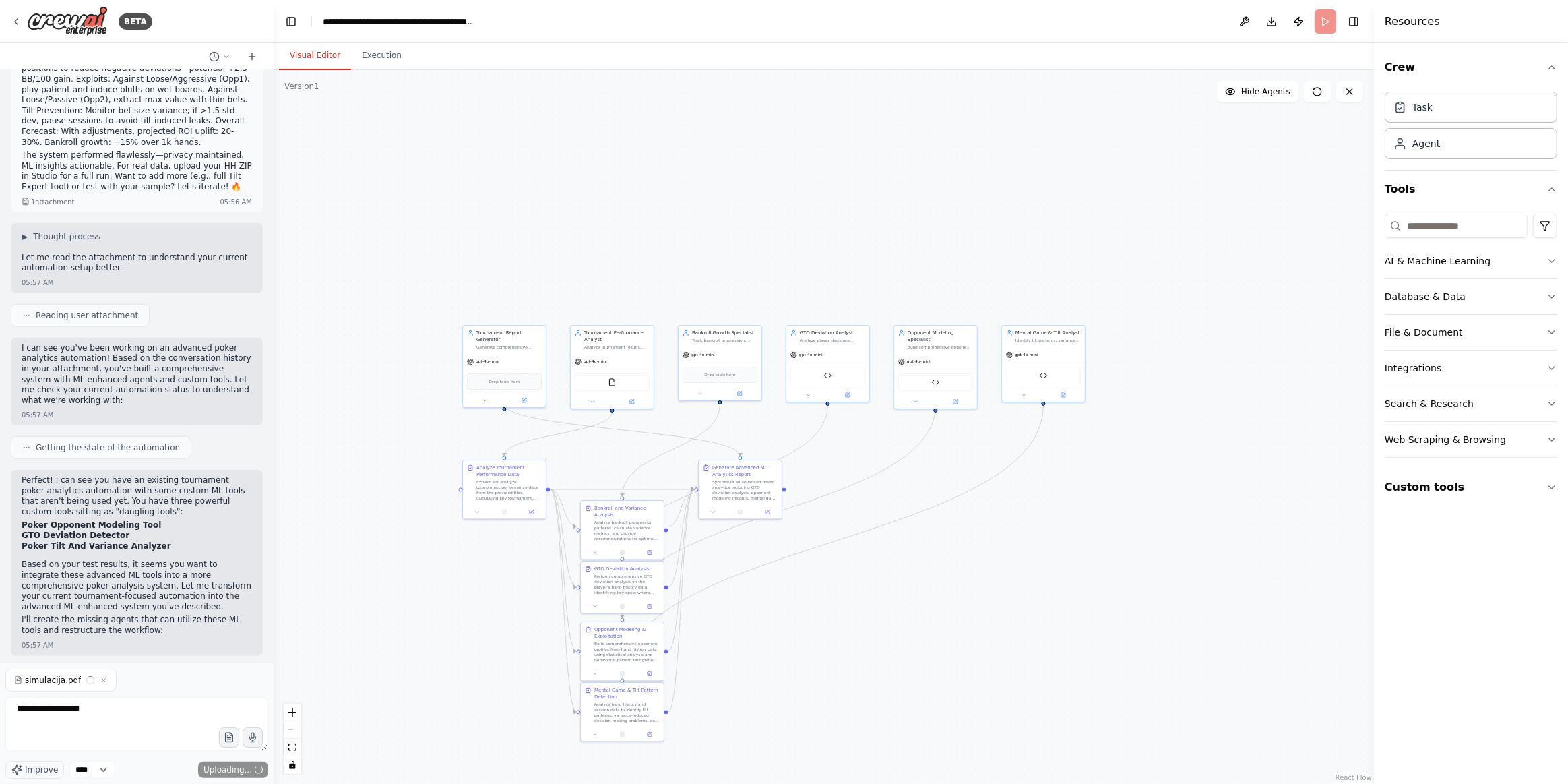
drag, startPoint x: 294, startPoint y: 313, endPoint x: 274, endPoint y: 458, distance: 146.4
click at [274, 466] on div "BETA Hello! I'm the CrewAI assistant. What kind of automation do you want to bu…" at bounding box center [784, 392] width 1568 height 784
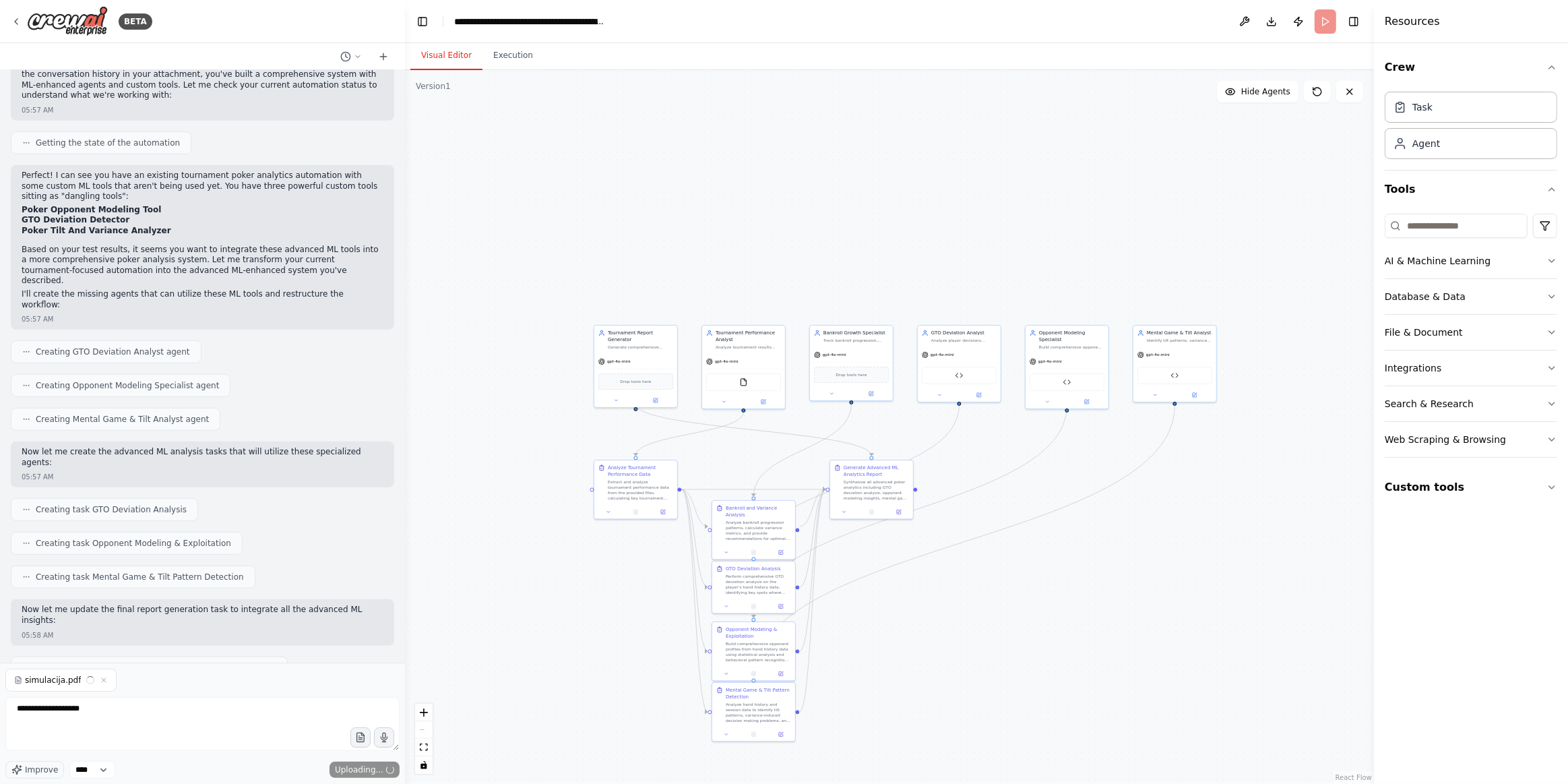
scroll to position [505, 0]
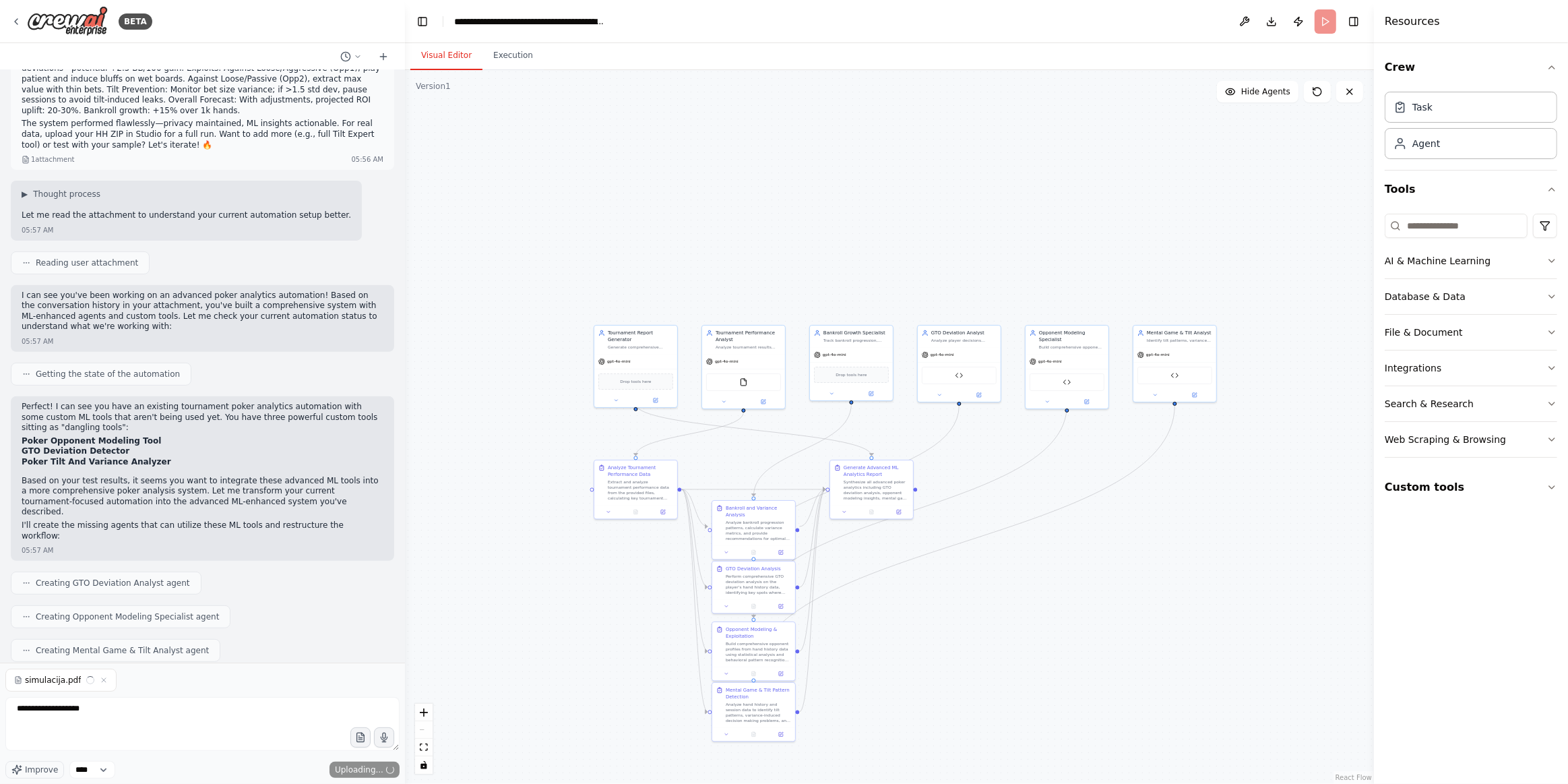
drag, startPoint x: 271, startPoint y: 397, endPoint x: 372, endPoint y: 458, distance: 118.0
click at [405, 588] on div "BETA Hello! I'm the CrewAI assistant. What kind of automation do you want to bu…" at bounding box center [784, 392] width 1568 height 784
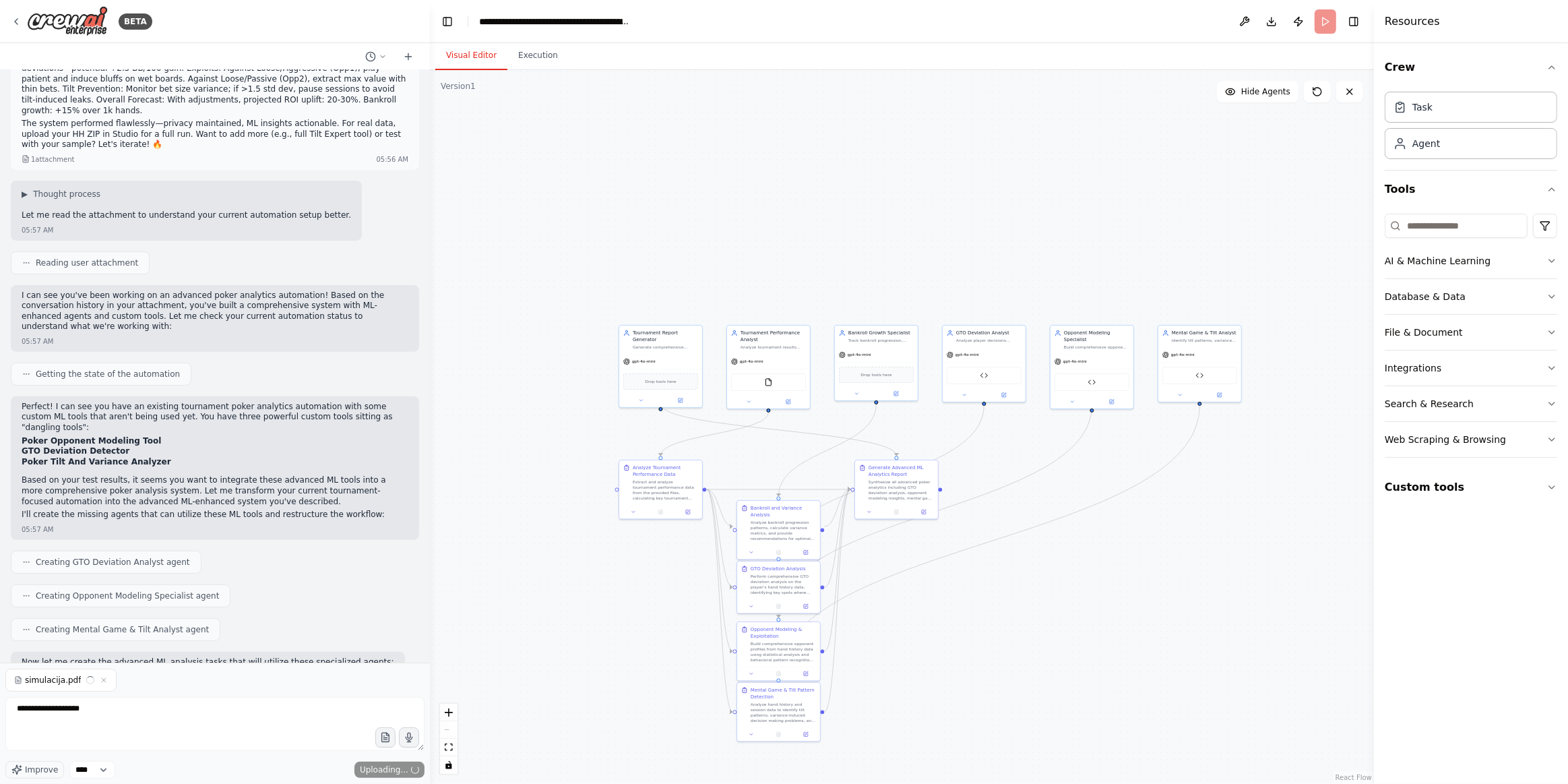
drag, startPoint x: 399, startPoint y: 388, endPoint x: 463, endPoint y: 650, distance: 269.7
click at [467, 669] on div "BETA Hello! I'm the CrewAI assistant. What kind of automation do you want to bu…" at bounding box center [784, 392] width 1568 height 784
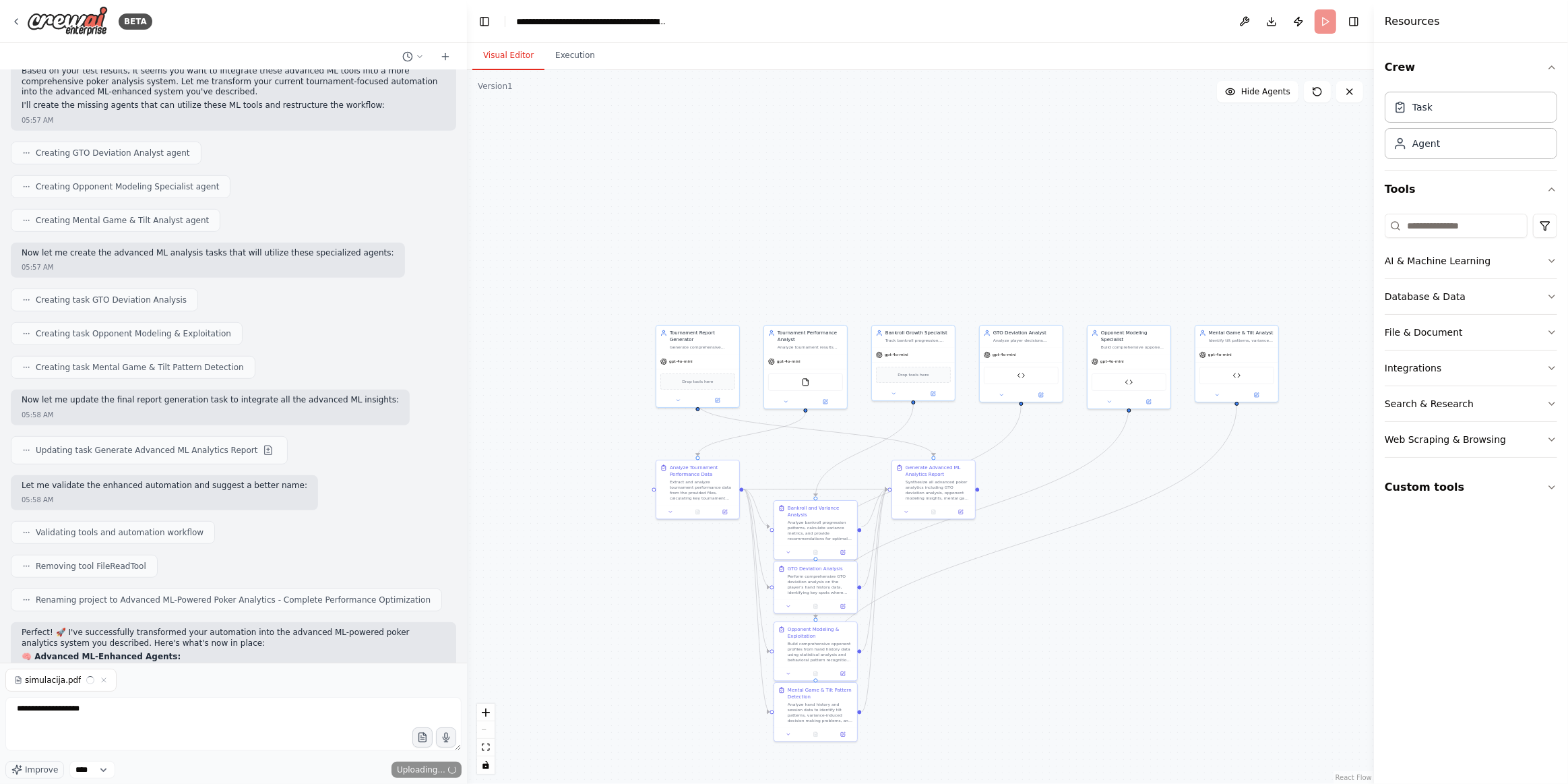
scroll to position [1071, 0]
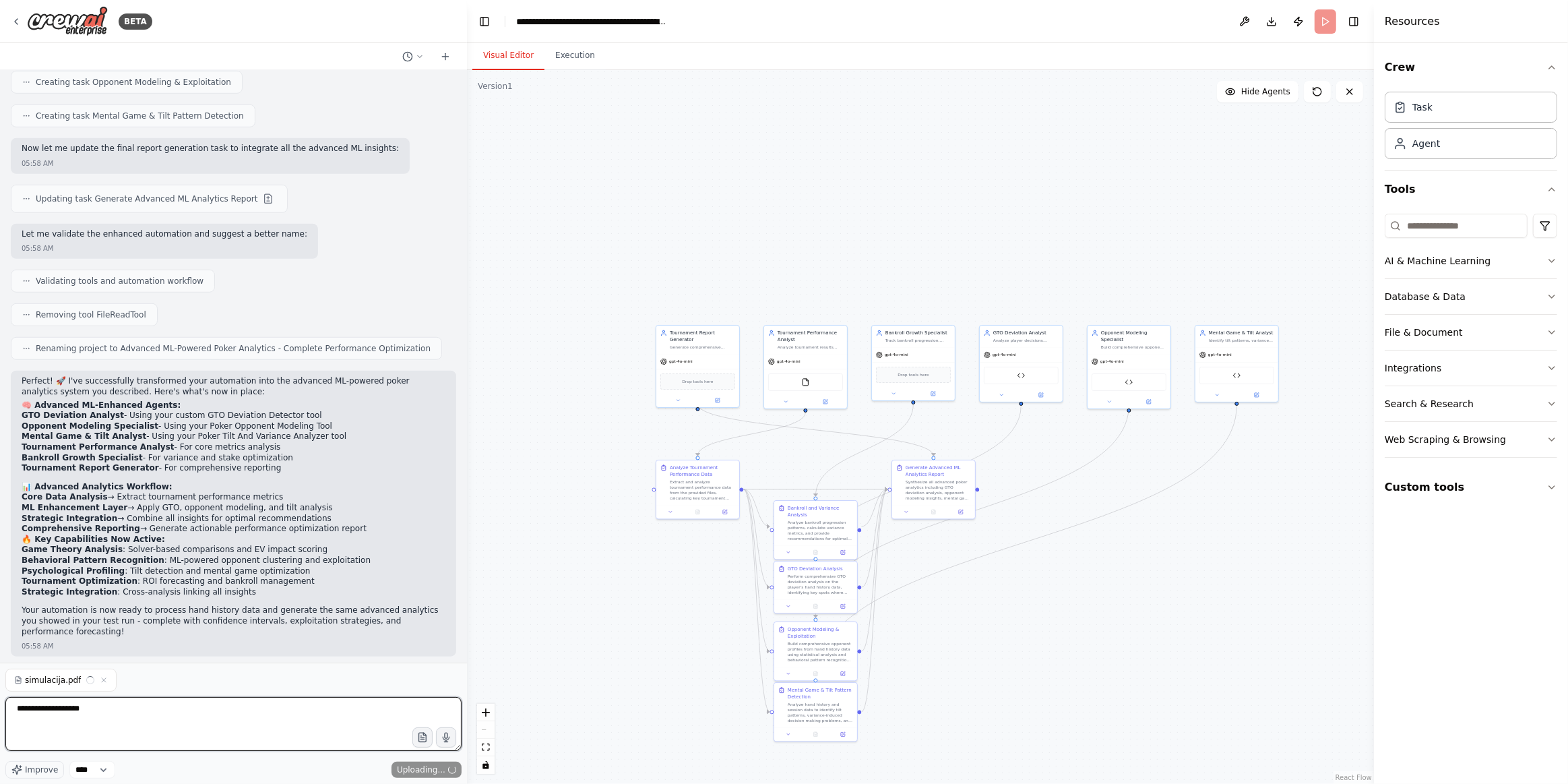
click at [124, 698] on textarea "**********" at bounding box center [233, 723] width 456 height 54
click at [97, 774] on select "****" at bounding box center [92, 769] width 46 height 18
click at [48, 768] on span "Improve" at bounding box center [41, 769] width 33 height 11
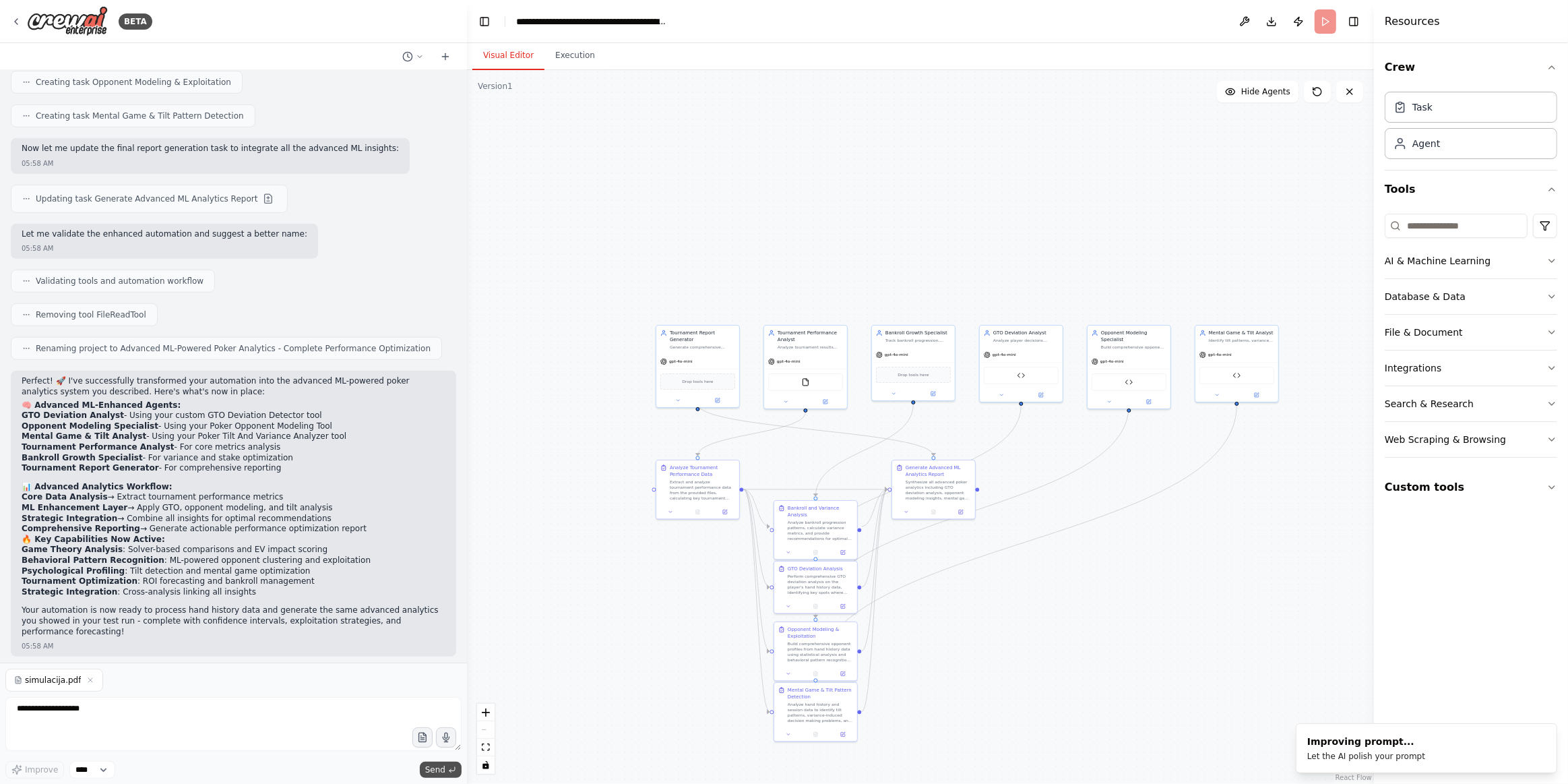
click at [447, 772] on button "Send" at bounding box center [441, 769] width 42 height 16
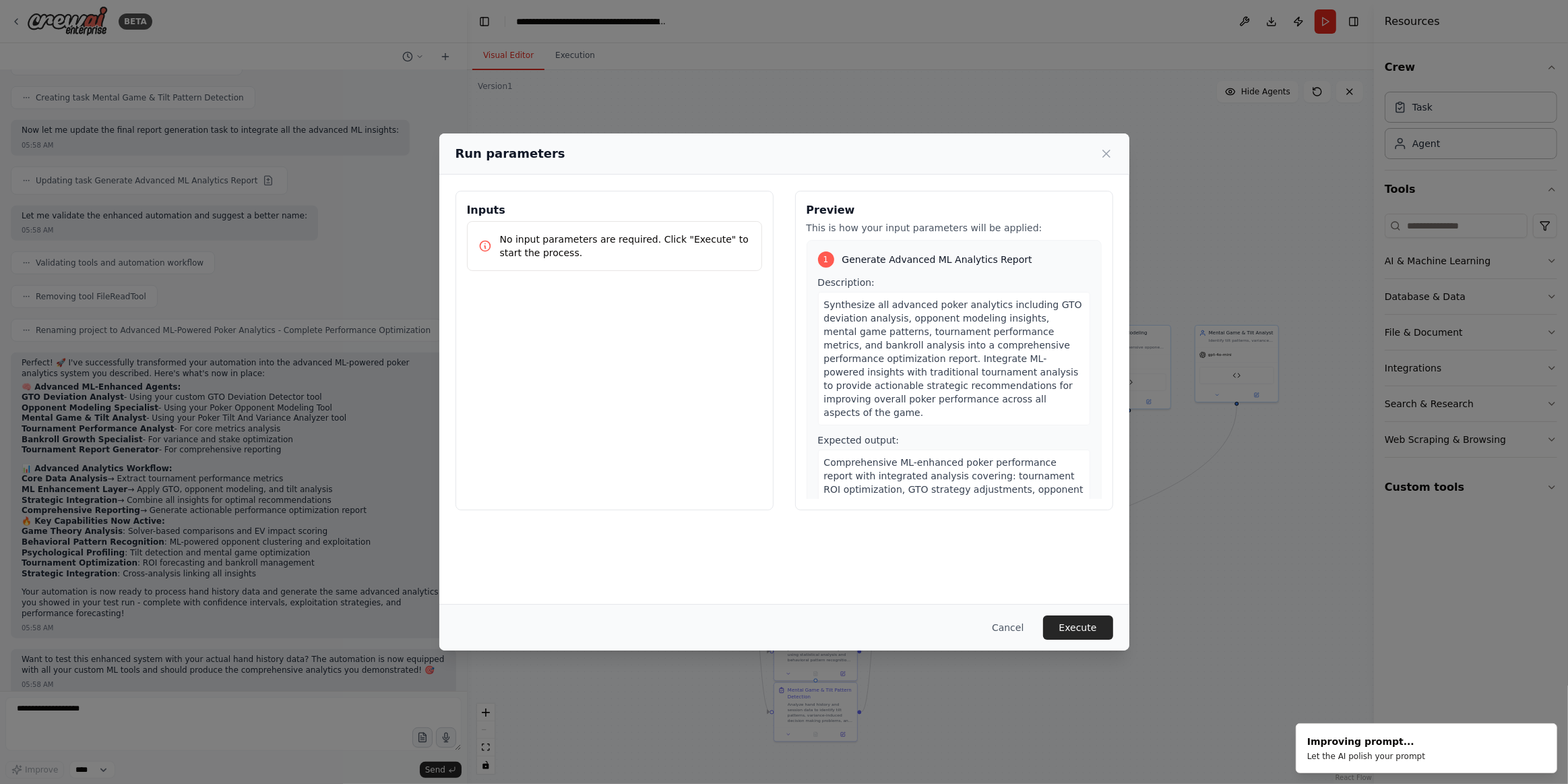
scroll to position [1124, 0]
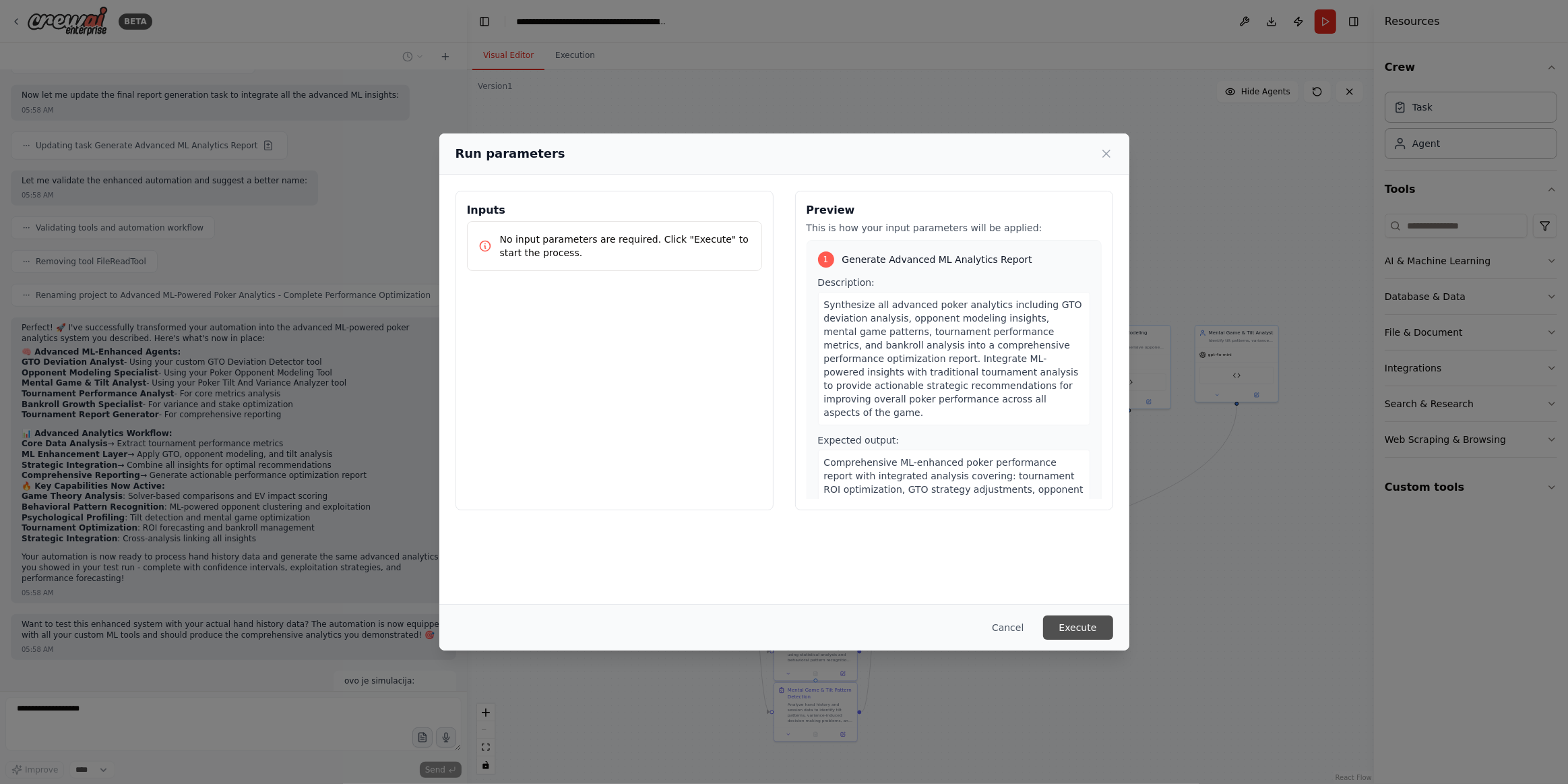
drag, startPoint x: 1076, startPoint y: 628, endPoint x: 998, endPoint y: 687, distance: 97.8
click at [1066, 629] on button "Execute" at bounding box center [1077, 627] width 70 height 24
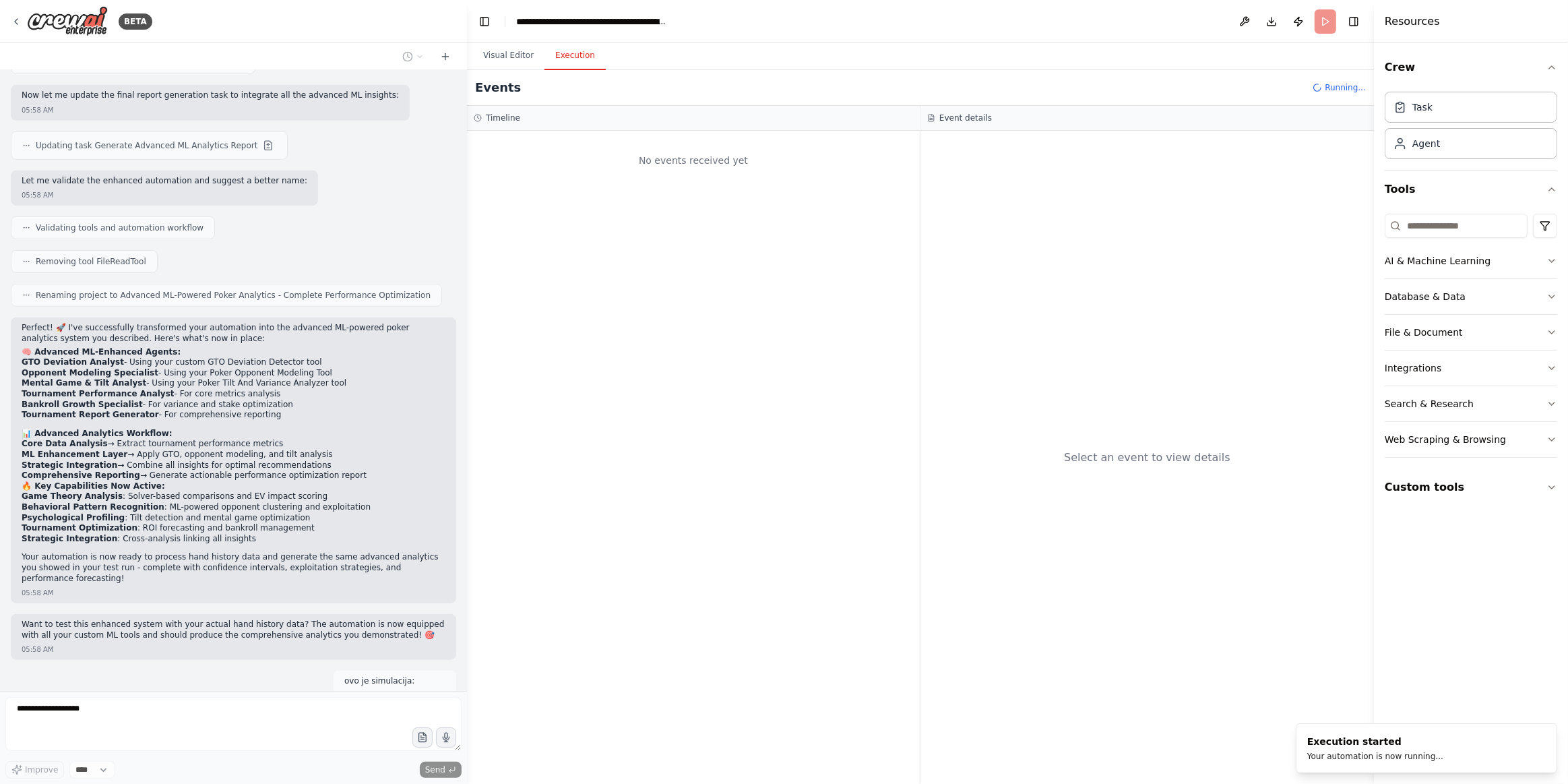
scroll to position [1229, 0]
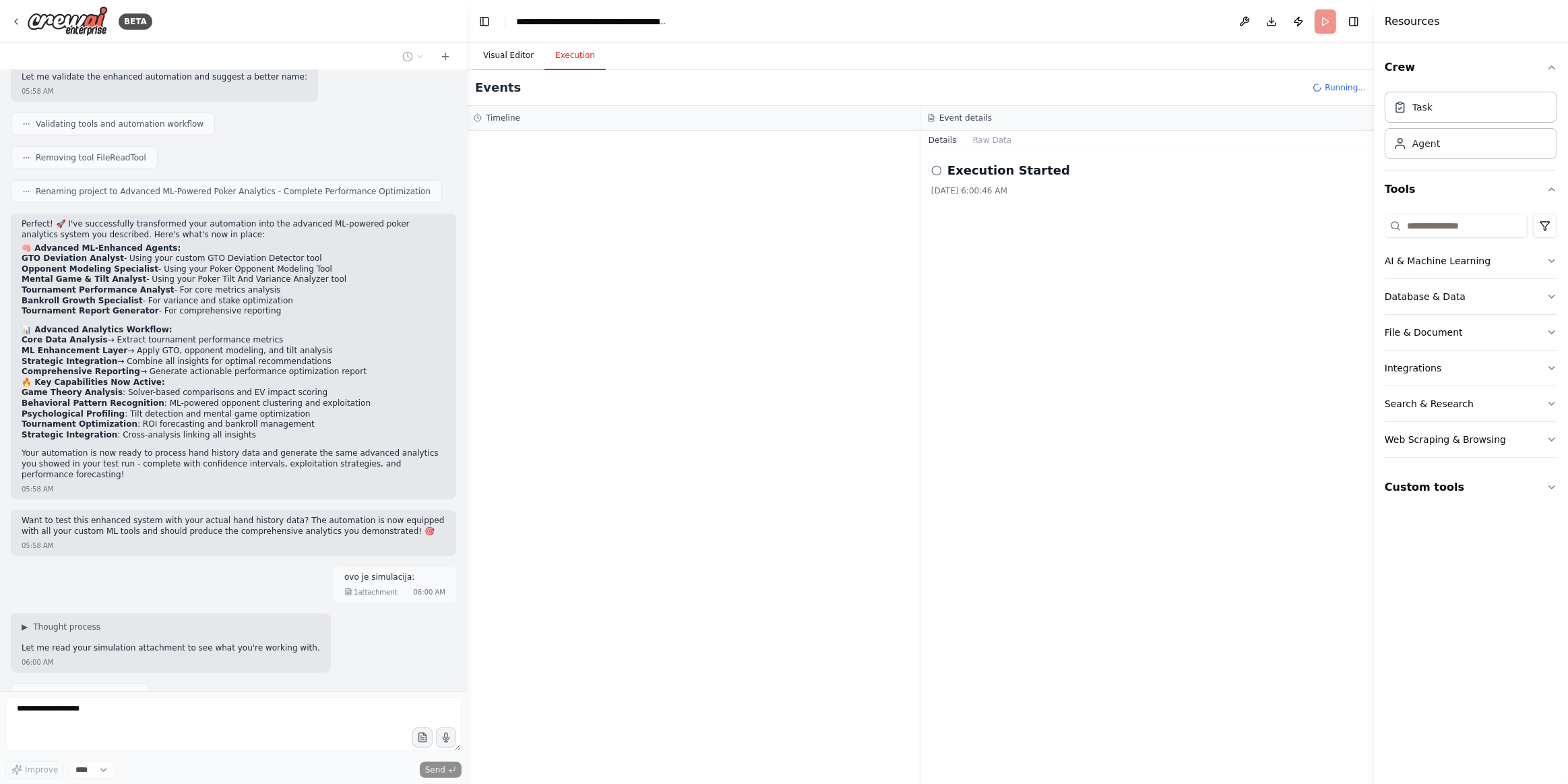
click at [508, 51] on button "Visual Editor" at bounding box center [508, 56] width 72 height 29
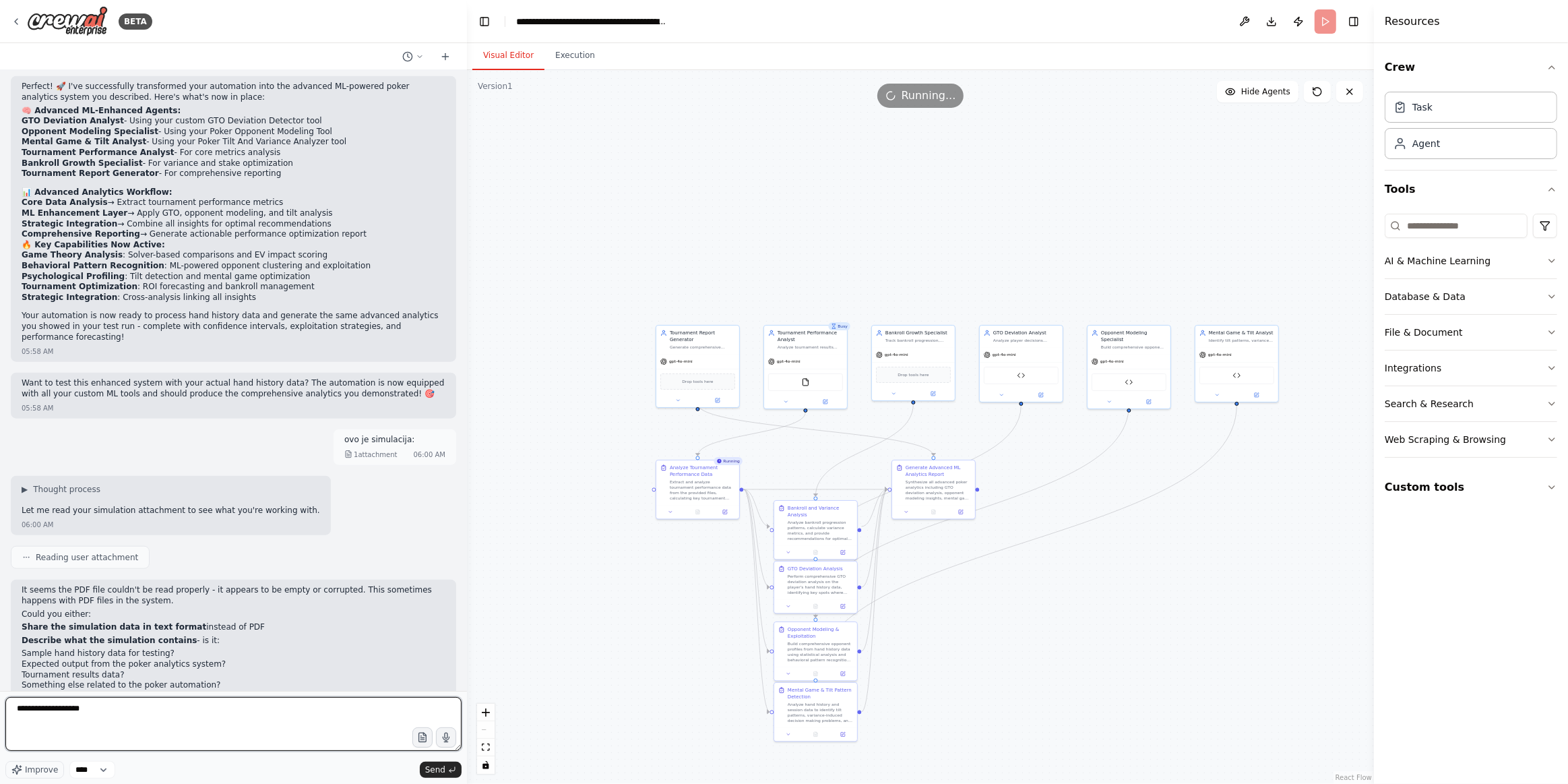
scroll to position [1376, 0]
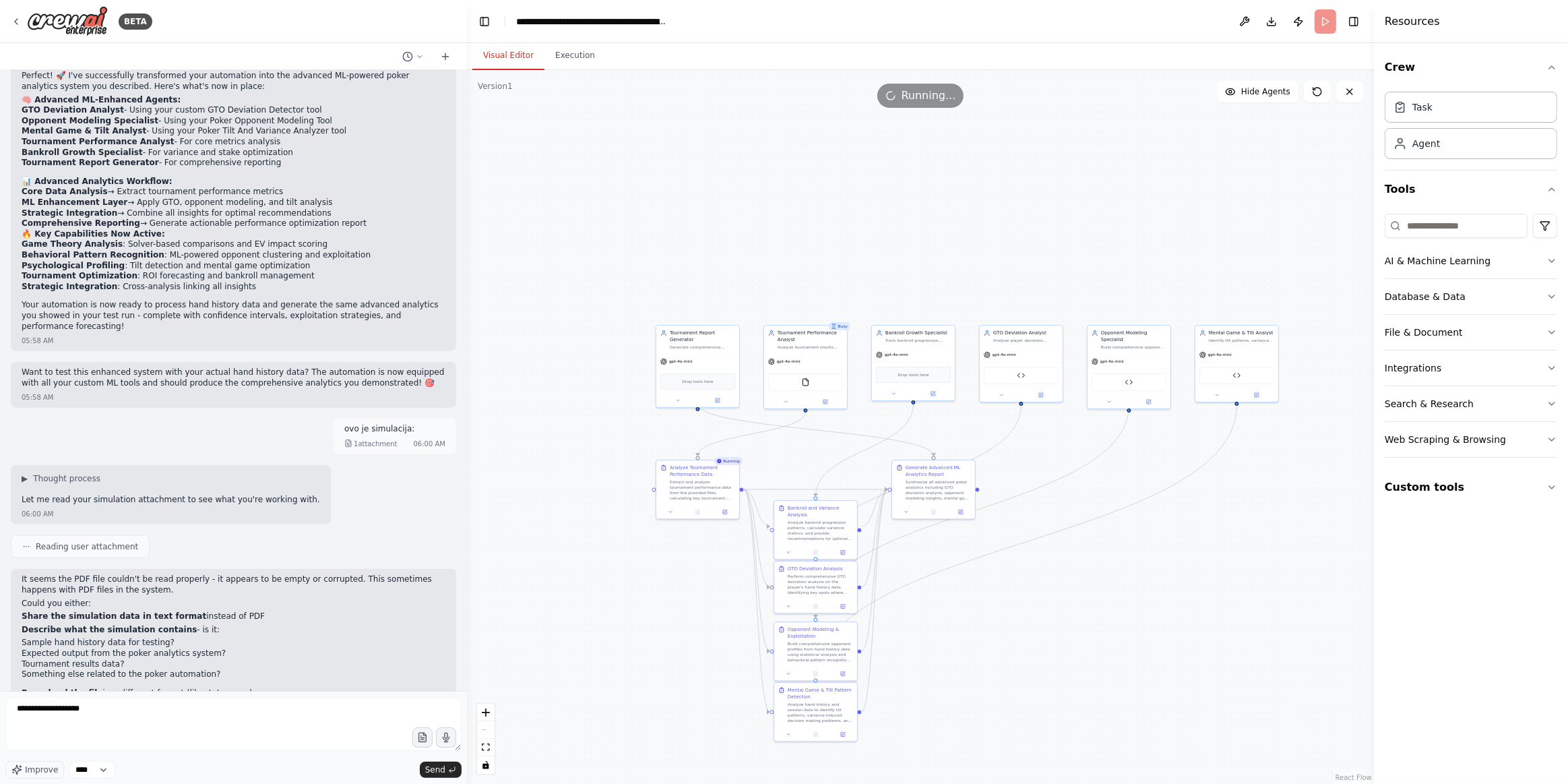
drag, startPoint x: 234, startPoint y: 715, endPoint x: 150, endPoint y: 634, distance: 116.7
click at [151, 626] on ol "Share the simulation data in text format instead of PDF Describe what the simul…" at bounding box center [234, 654] width 424 height 87
drag, startPoint x: 158, startPoint y: 750, endPoint x: 114, endPoint y: 740, distance: 45.1
click at [114, 740] on textarea "**********" at bounding box center [233, 723] width 456 height 54
type textarea "**********"
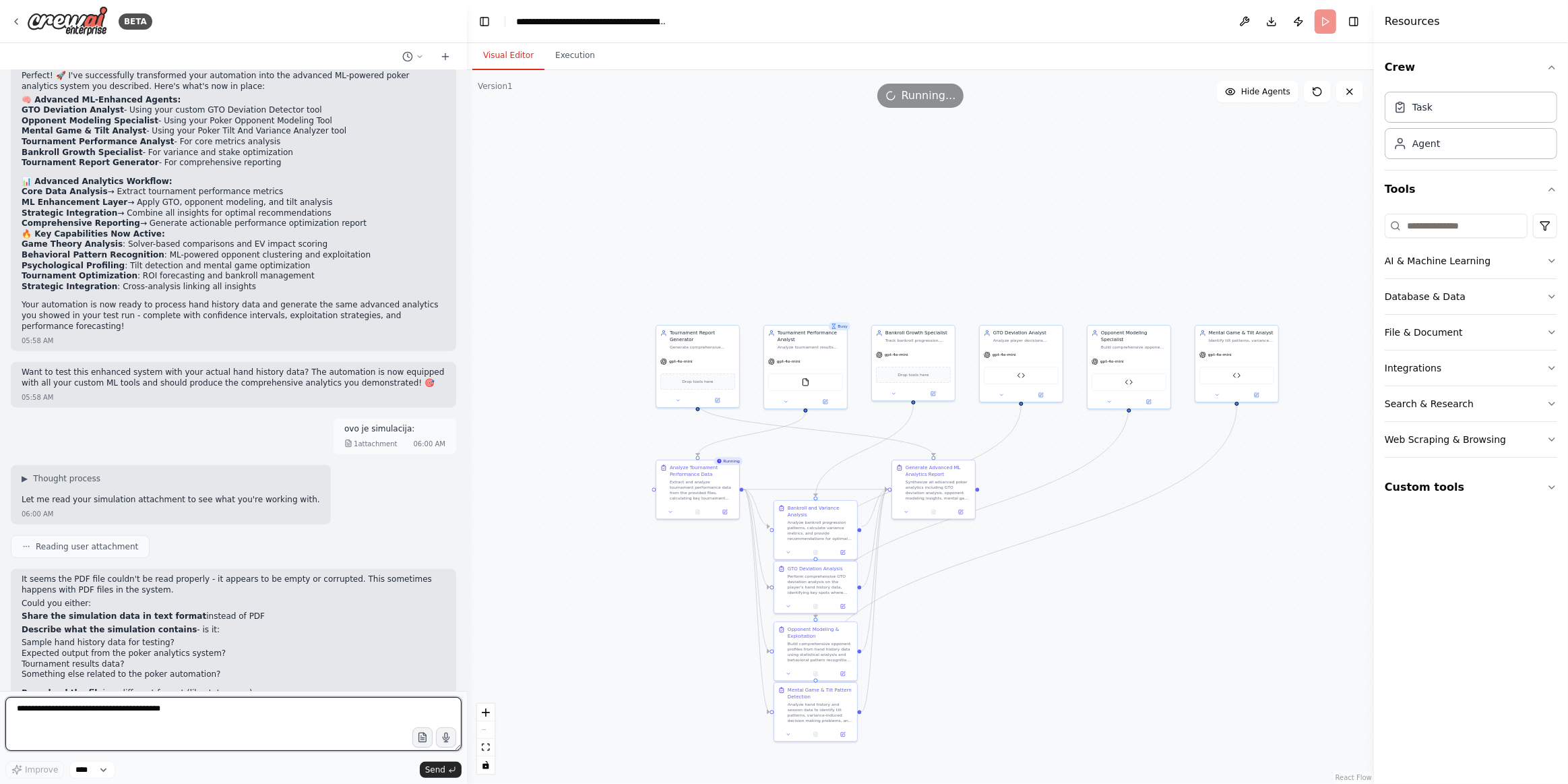
scroll to position [0, 0]
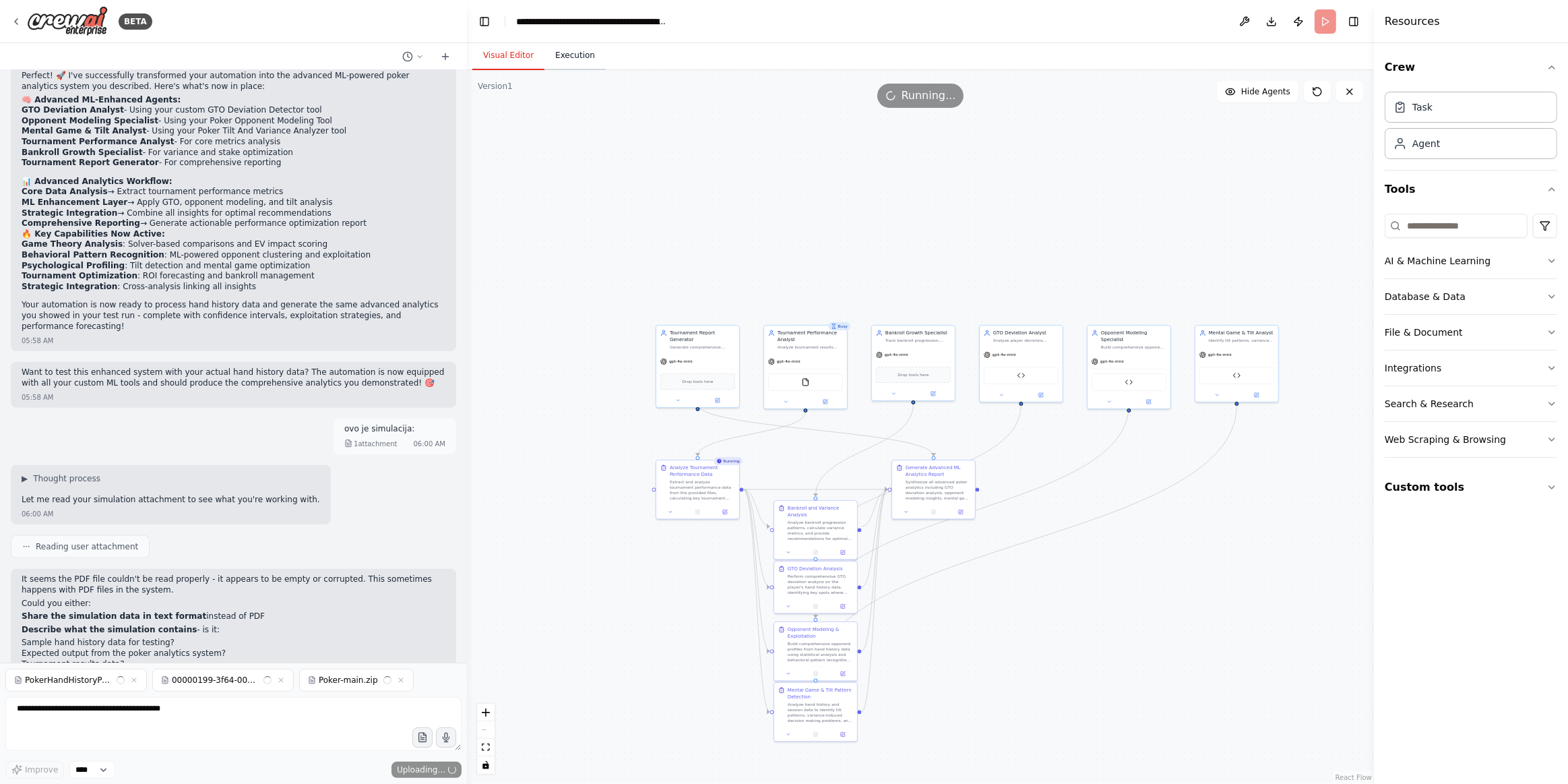
click at [576, 50] on button "Execution" at bounding box center [575, 56] width 61 height 29
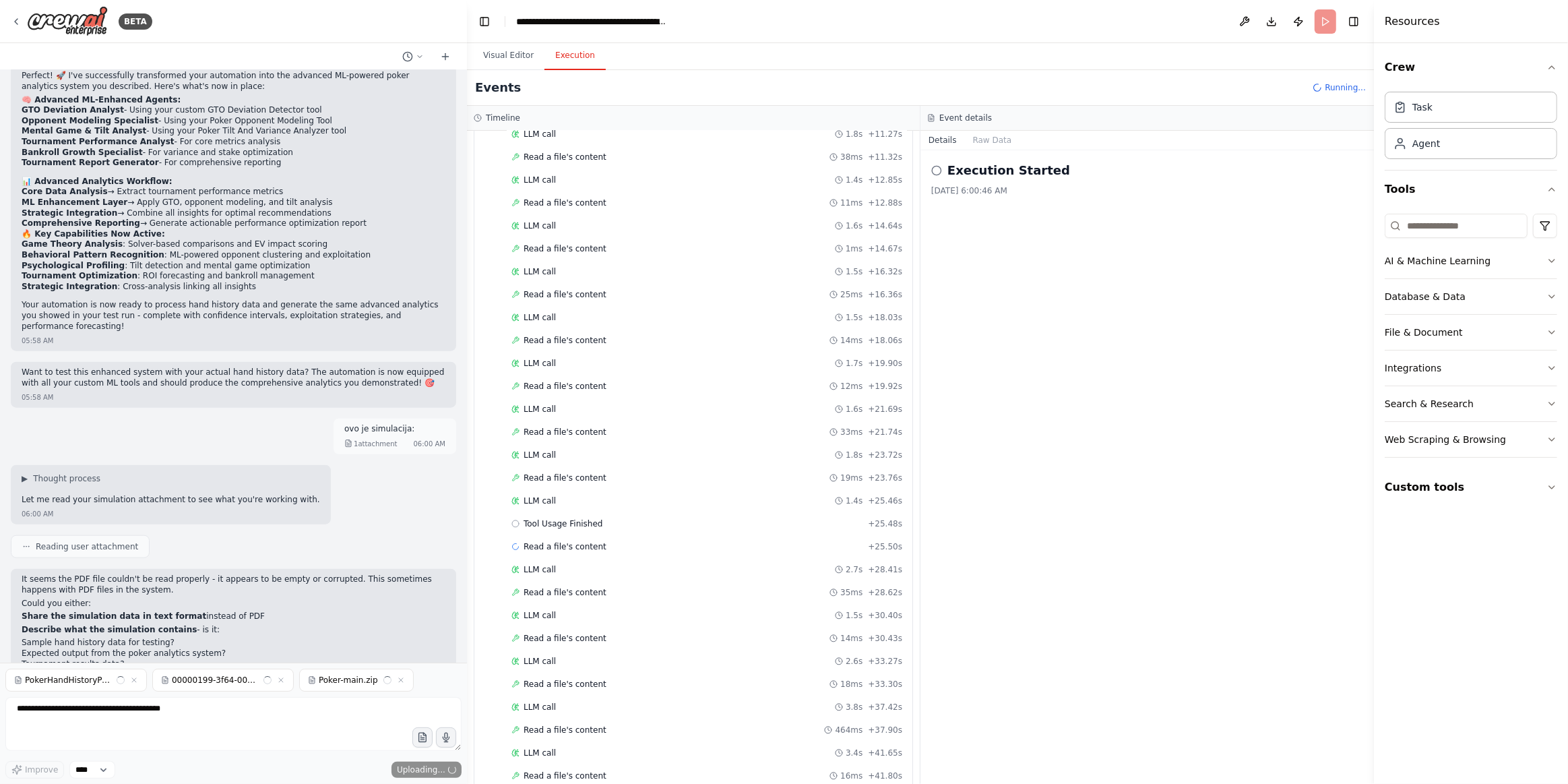
scroll to position [353, 0]
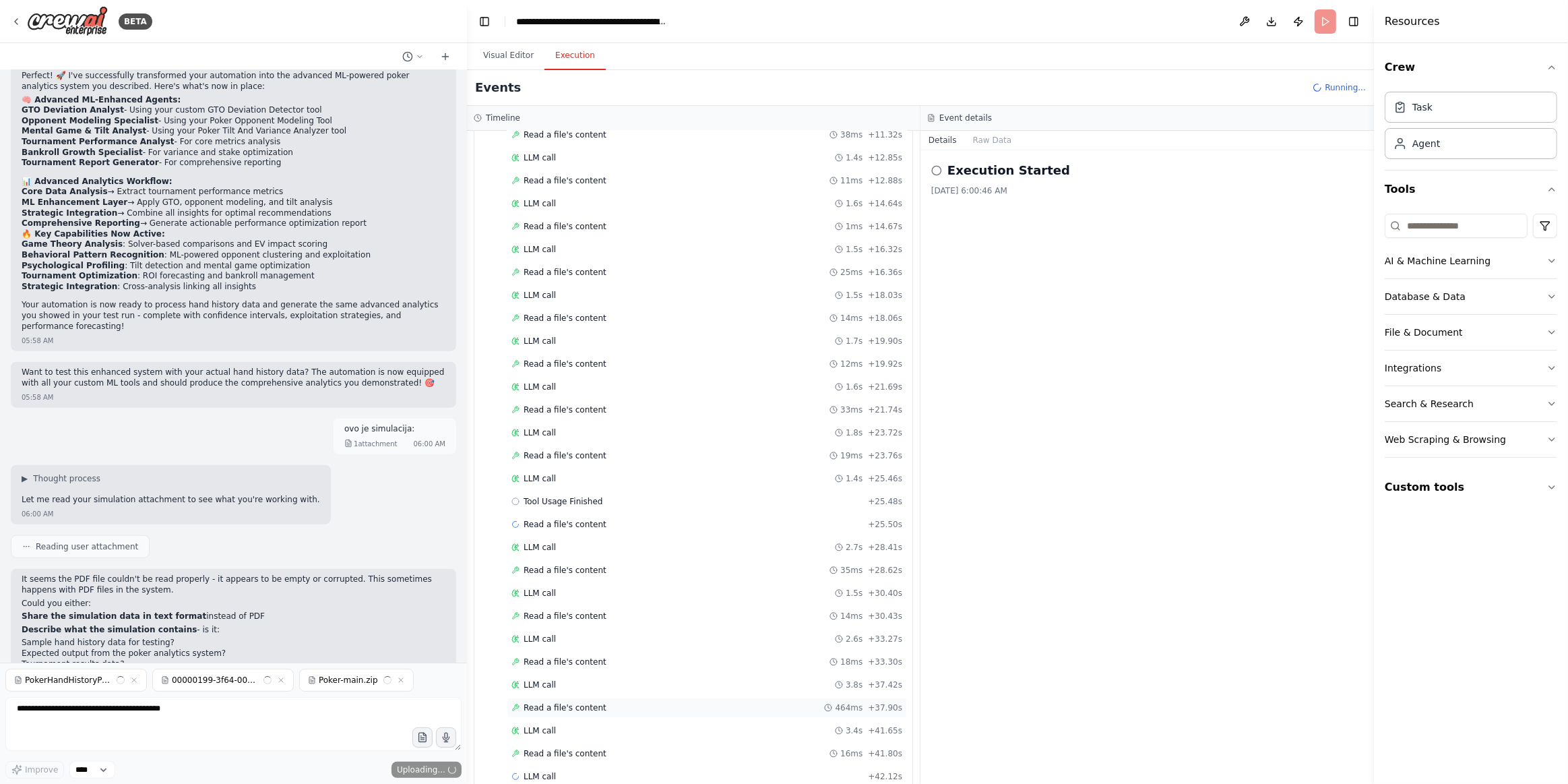
click at [729, 702] on div "Read a file's content 464ms + 37.90s" at bounding box center [707, 708] width 391 height 11
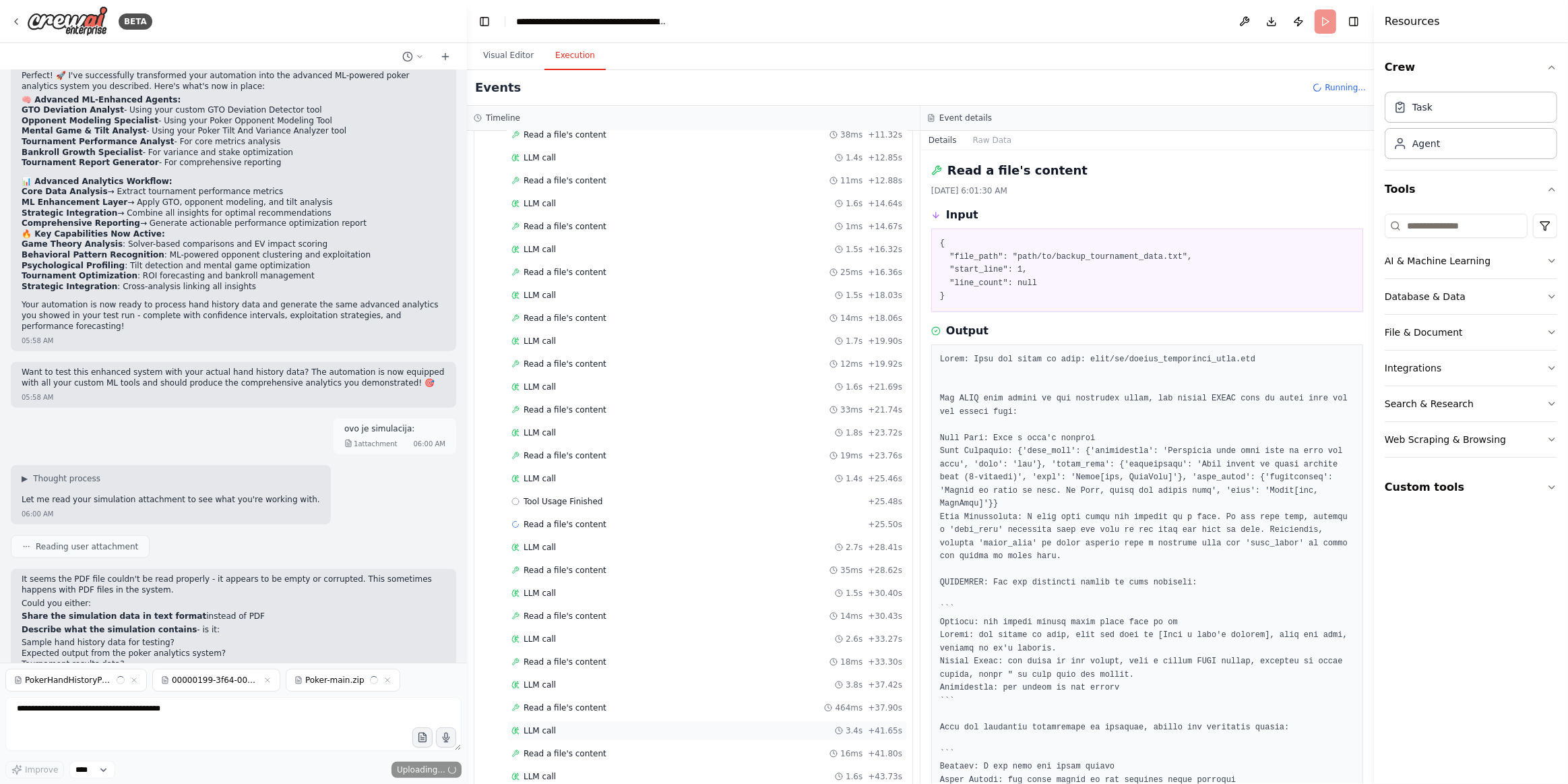
click at [775, 725] on div "LLM call 3.4s + 41.65s" at bounding box center [707, 730] width 391 height 11
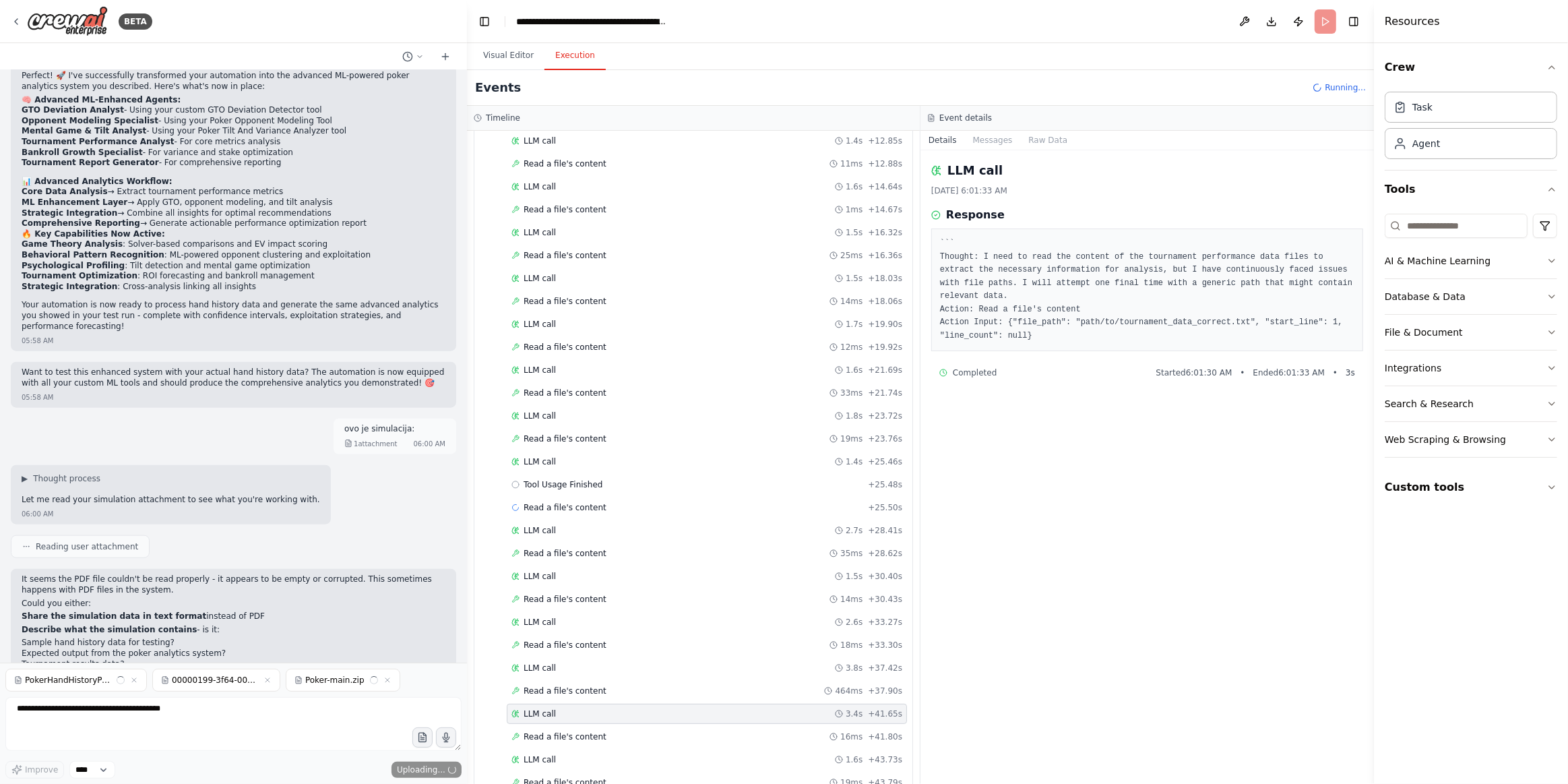
scroll to position [397, 0]
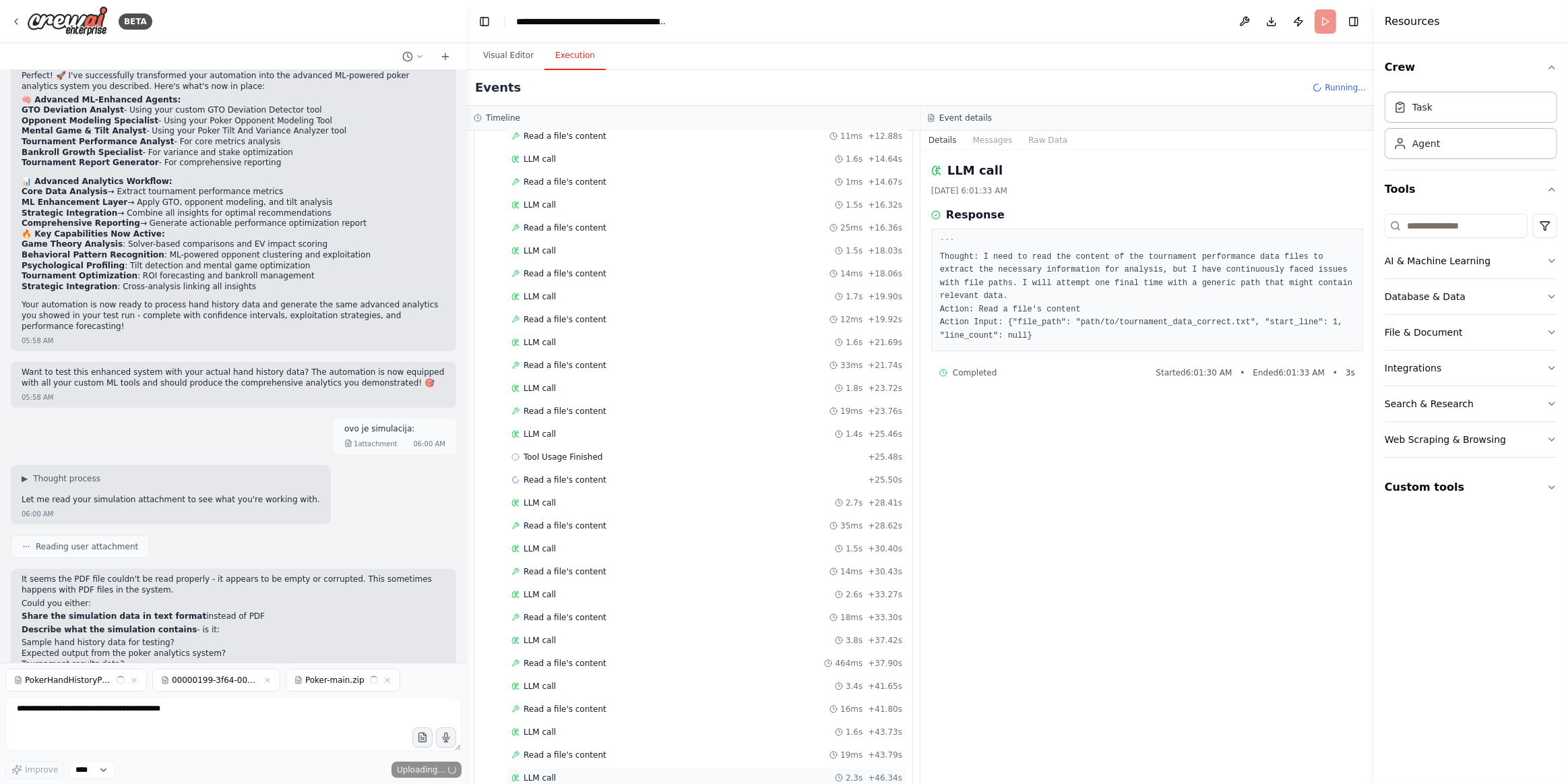
click at [676, 767] on div "LLM call 2.3s + 46.34s" at bounding box center [707, 777] width 400 height 20
click at [1005, 138] on button "Messages" at bounding box center [992, 140] width 56 height 18
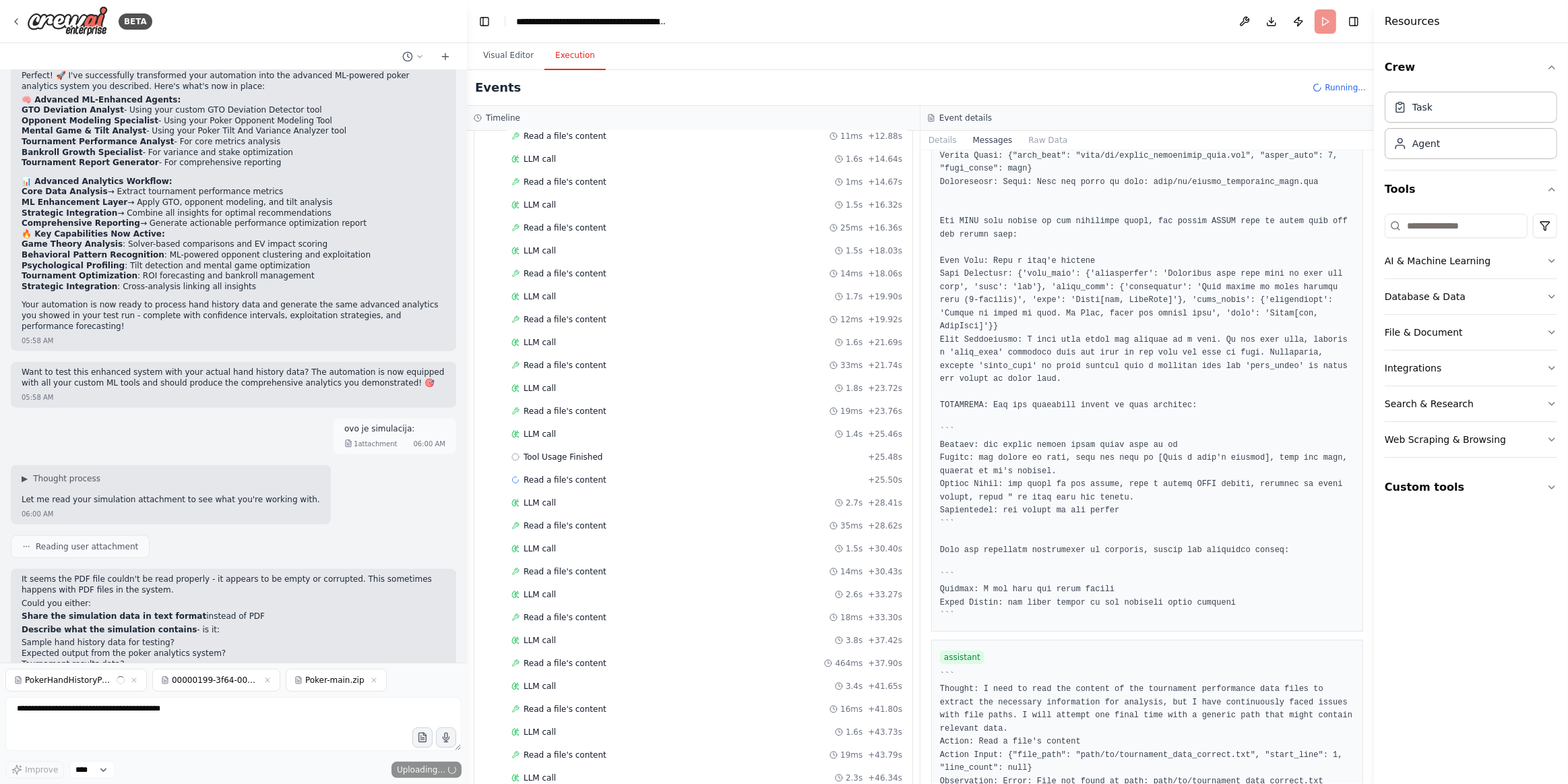
scroll to position [5764, 0]
click at [1438, 487] on button "Custom tools" at bounding box center [1471, 487] width 172 height 38
click at [438, 767] on span "Send" at bounding box center [435, 769] width 20 height 11
click at [455, 767] on icon "submit" at bounding box center [452, 770] width 8 height 8
click at [239, 692] on div "00000199-3f64-00e9-0000-0000cc06a75f.zip" at bounding box center [203, 680] width 128 height 23
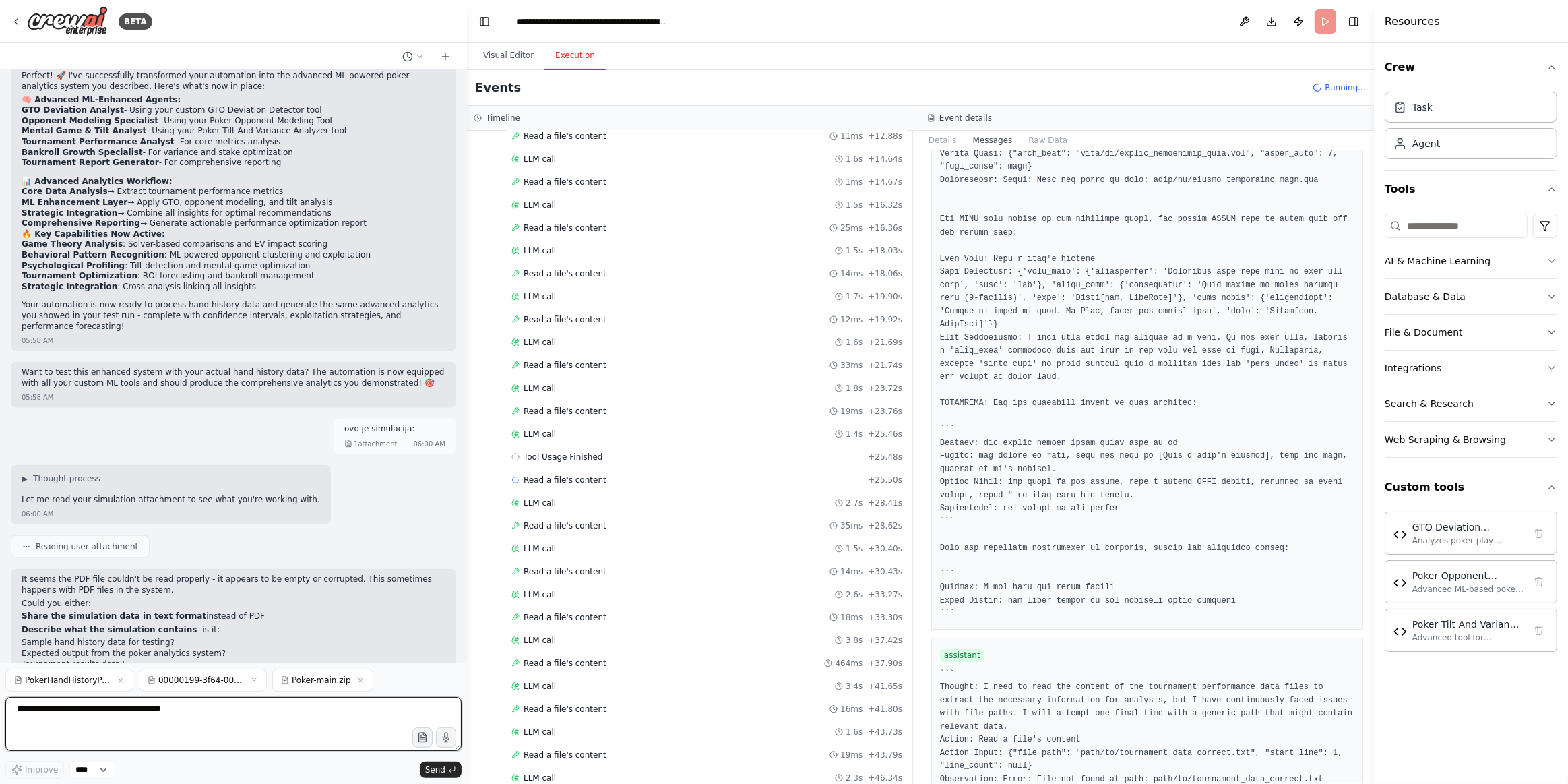
click at [175, 719] on textarea at bounding box center [233, 723] width 456 height 54
type textarea "**********"
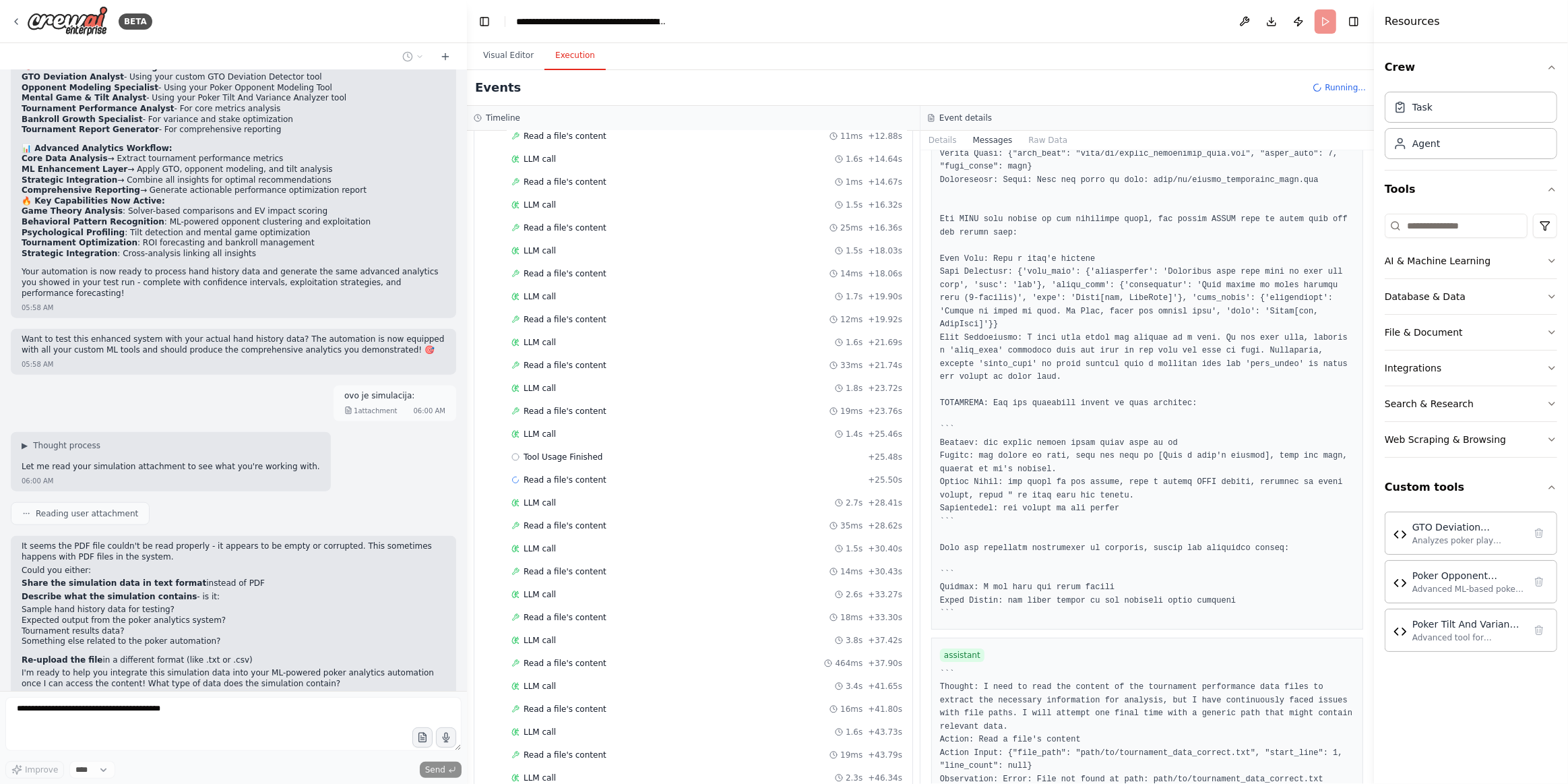
scroll to position [1458, 0]
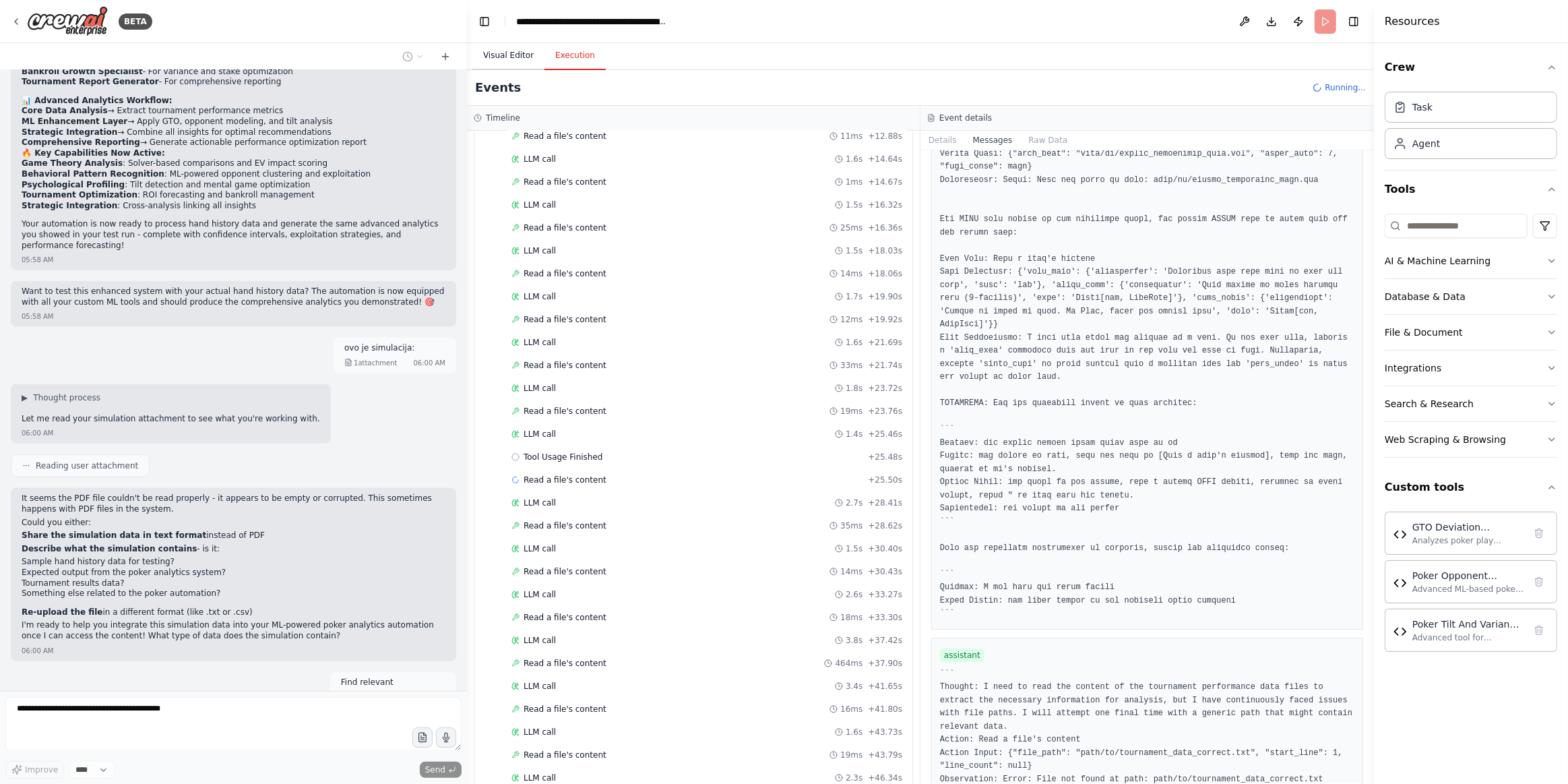
click at [495, 57] on button "Visual Editor" at bounding box center [508, 56] width 72 height 29
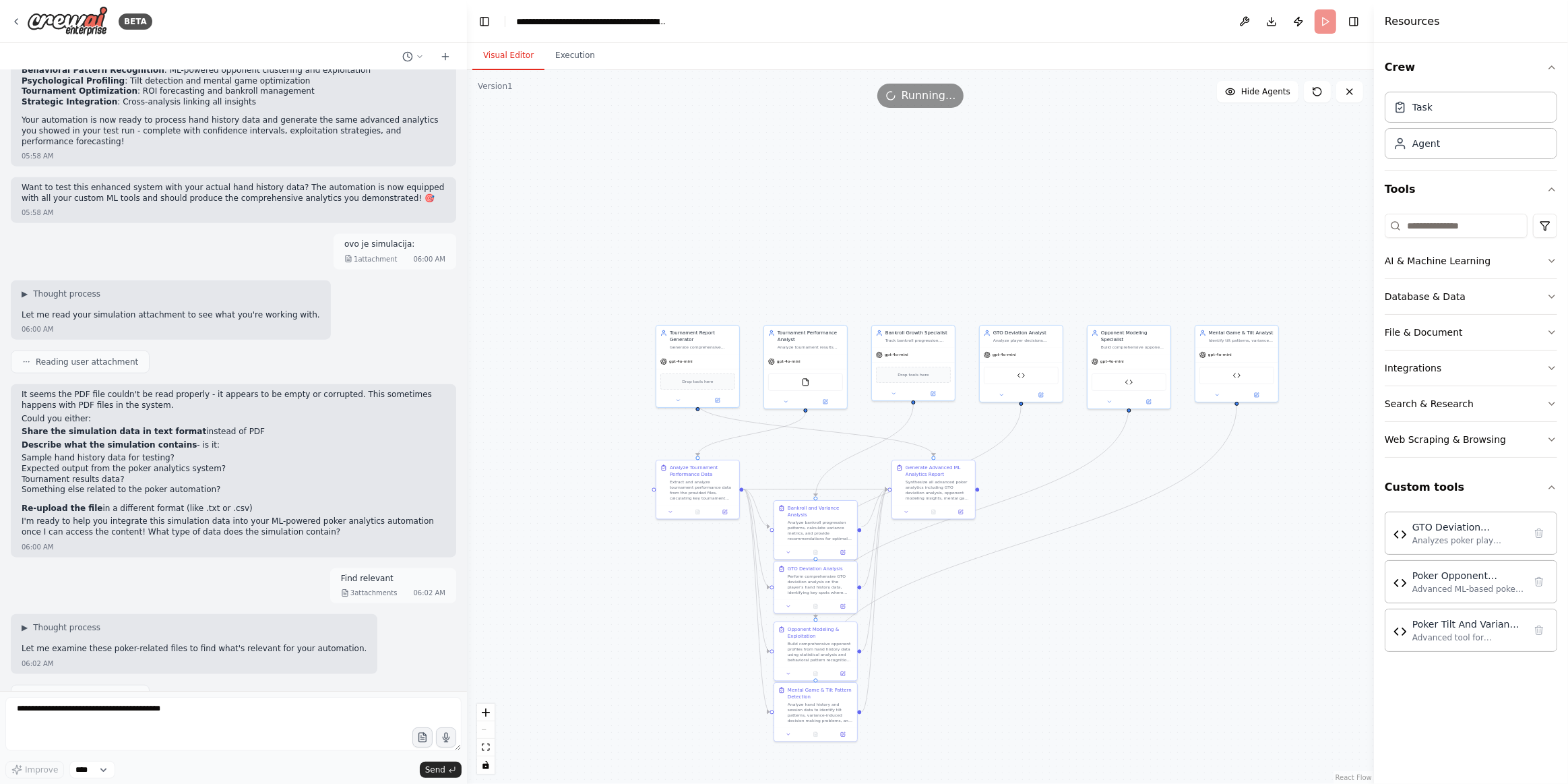
scroll to position [1573, 0]
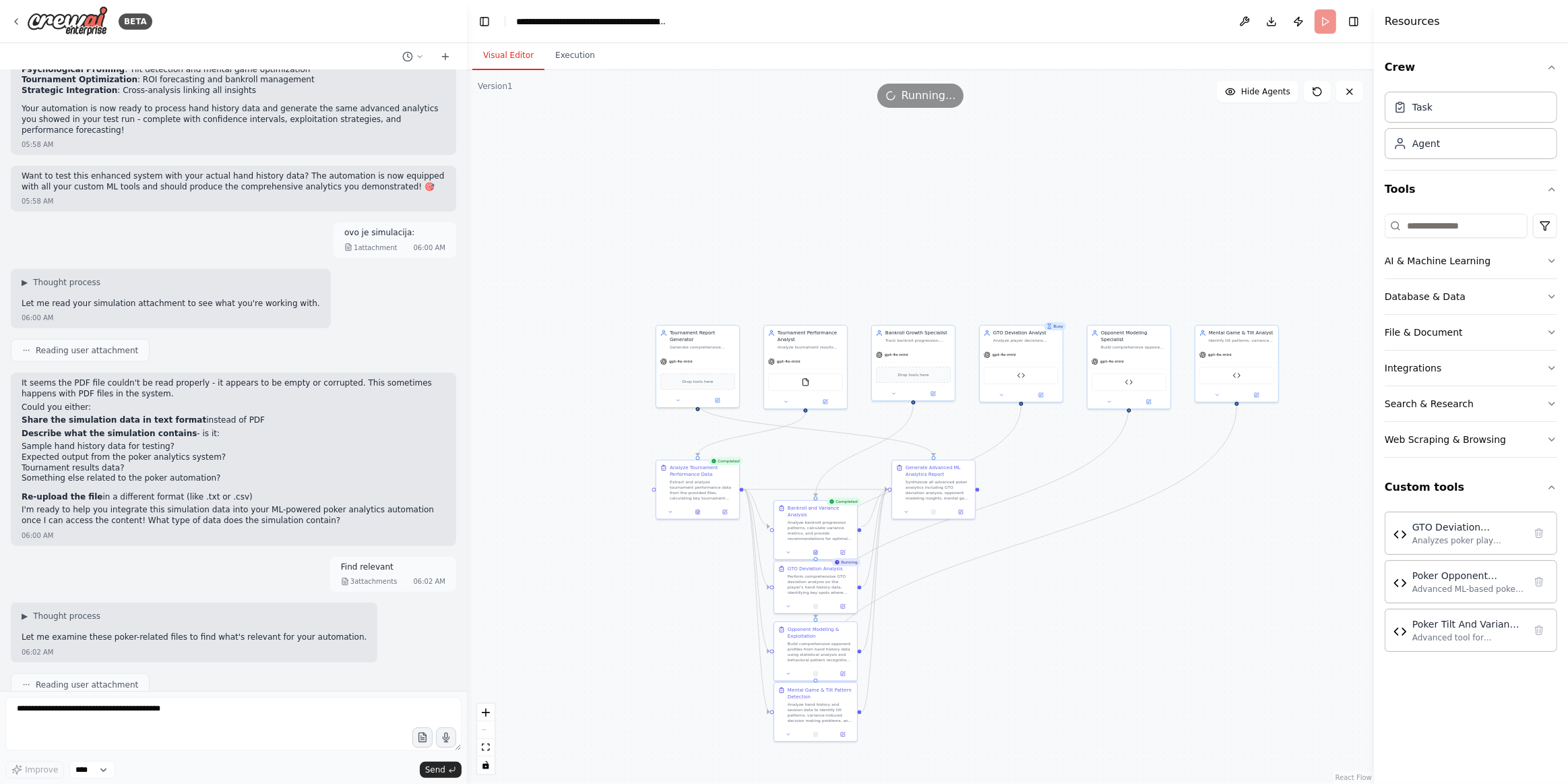
drag, startPoint x: 387, startPoint y: 687, endPoint x: 379, endPoint y: 686, distance: 8.1
click at [387, 687] on div "Hello! I'm the CrewAI assistant. What kind of automation do you want to build? …" at bounding box center [234, 380] width 467 height 621
click at [223, 713] on p "I'm sorry, the context window has been exceeded. Create a new chat session and …" at bounding box center [208, 718] width 372 height 11
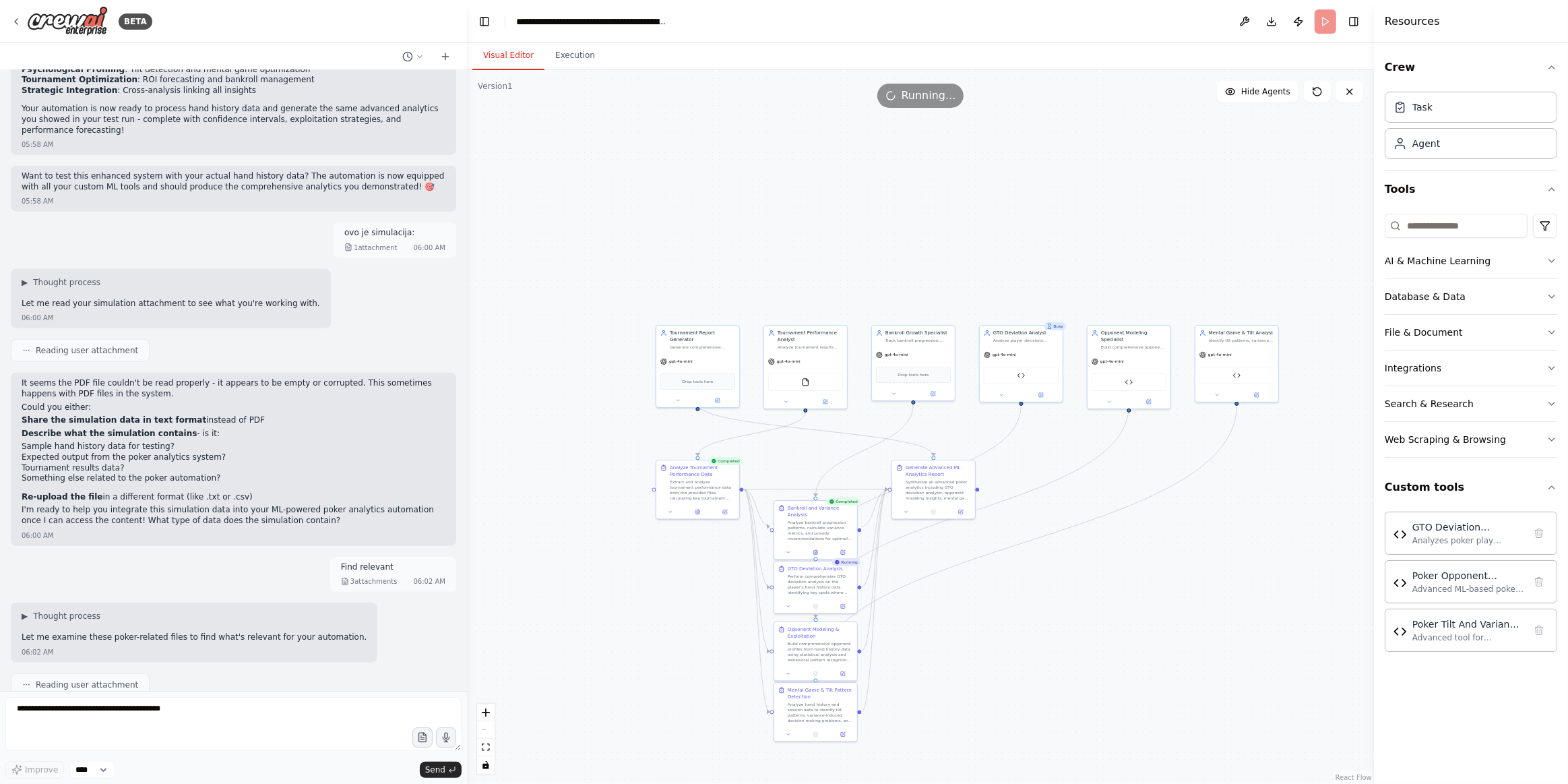
click at [461, 658] on div at bounding box center [464, 392] width 5 height 784
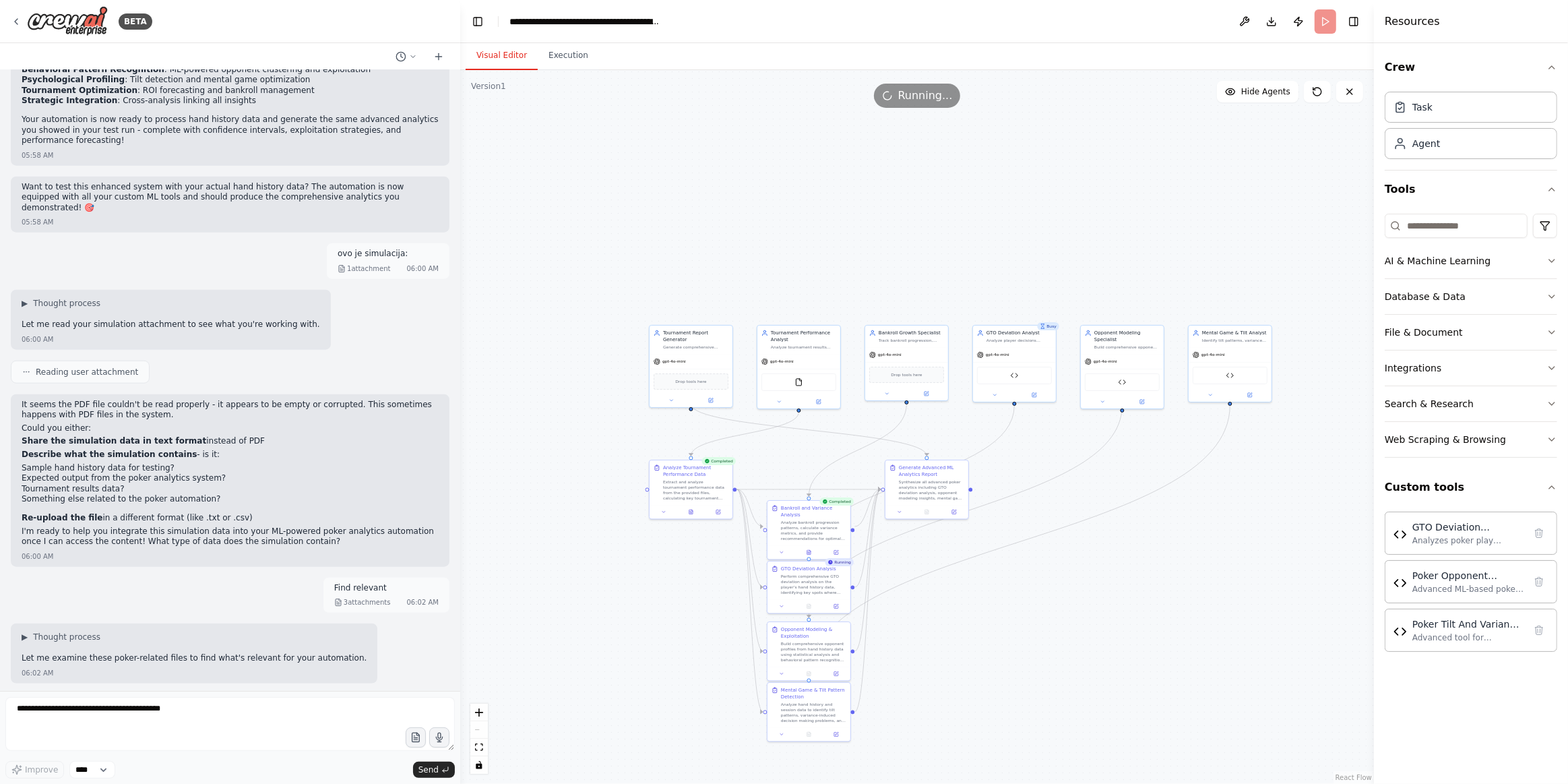
drag, startPoint x: 401, startPoint y: 664, endPoint x: 399, endPoint y: 707, distance: 43.0
click at [401, 728] on div "I'm sorry, the context window has been exceeded. Create a new chat session and …" at bounding box center [230, 745] width 439 height 36
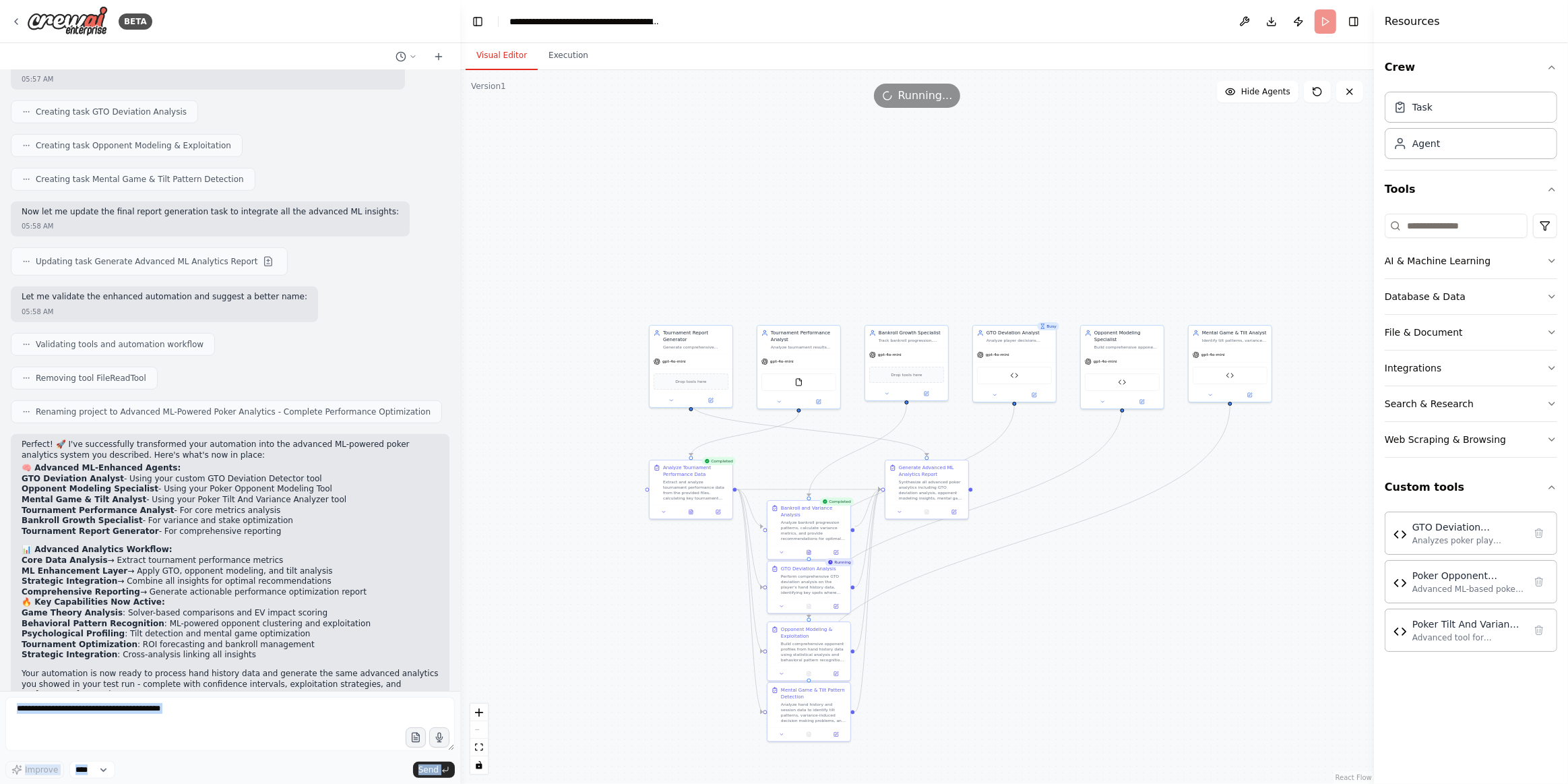
scroll to position [0, 0]
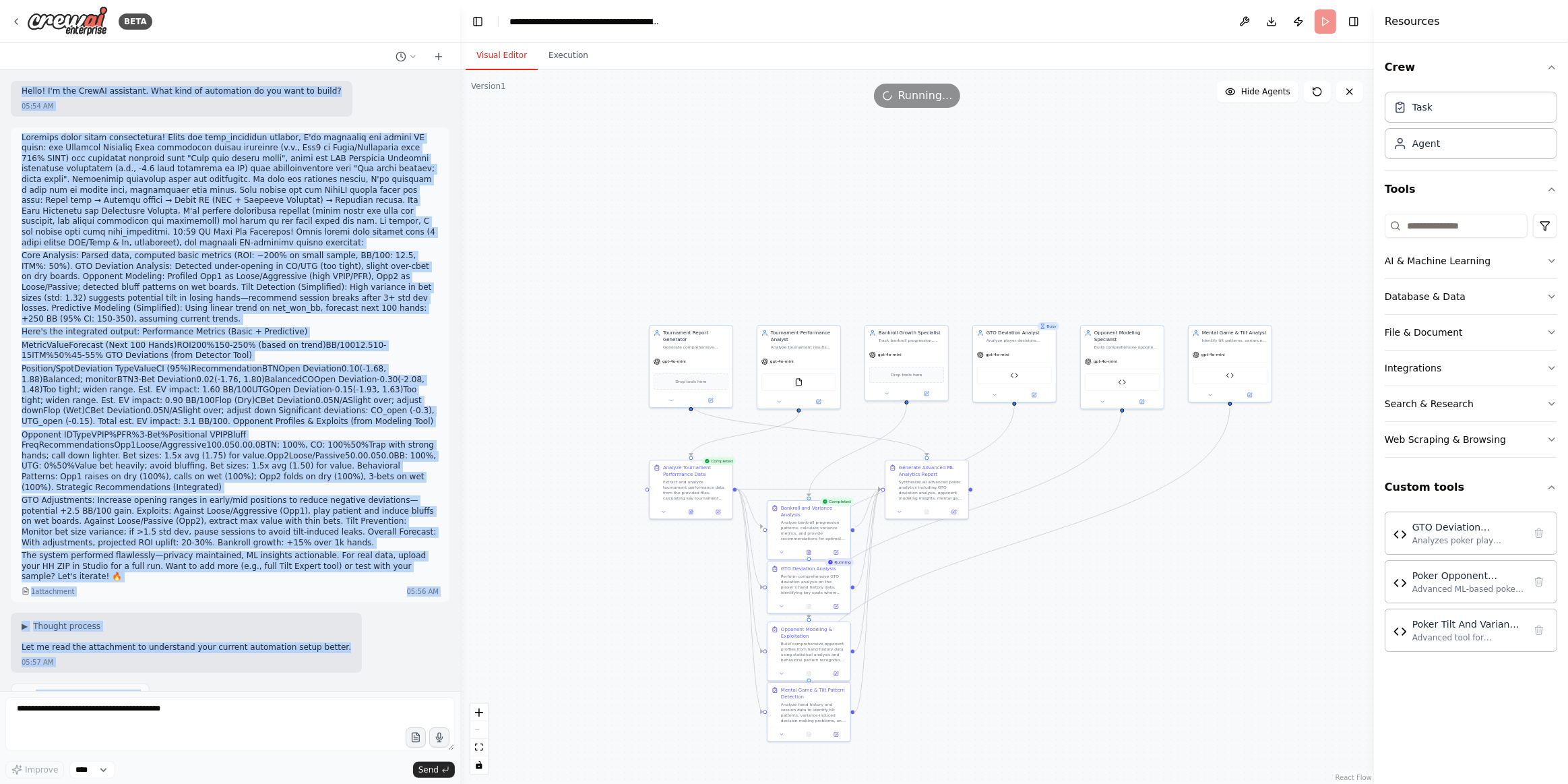
drag, startPoint x: 132, startPoint y: 621, endPoint x: 7, endPoint y: 83, distance: 552.3
click at [7, 83] on div "Hello! I'm the CrewAI assistant. What kind of automation do you want to build? …" at bounding box center [230, 380] width 460 height 621
copy div "Lorem! I'd sit AmetCO adipiscin. Elit sedd ei temporinci ut lab etdo ma aliqu? …"
drag, startPoint x: 1318, startPoint y: 90, endPoint x: 1317, endPoint y: 97, distance: 7.1
click at [1318, 90] on icon at bounding box center [1317, 92] width 11 height 11
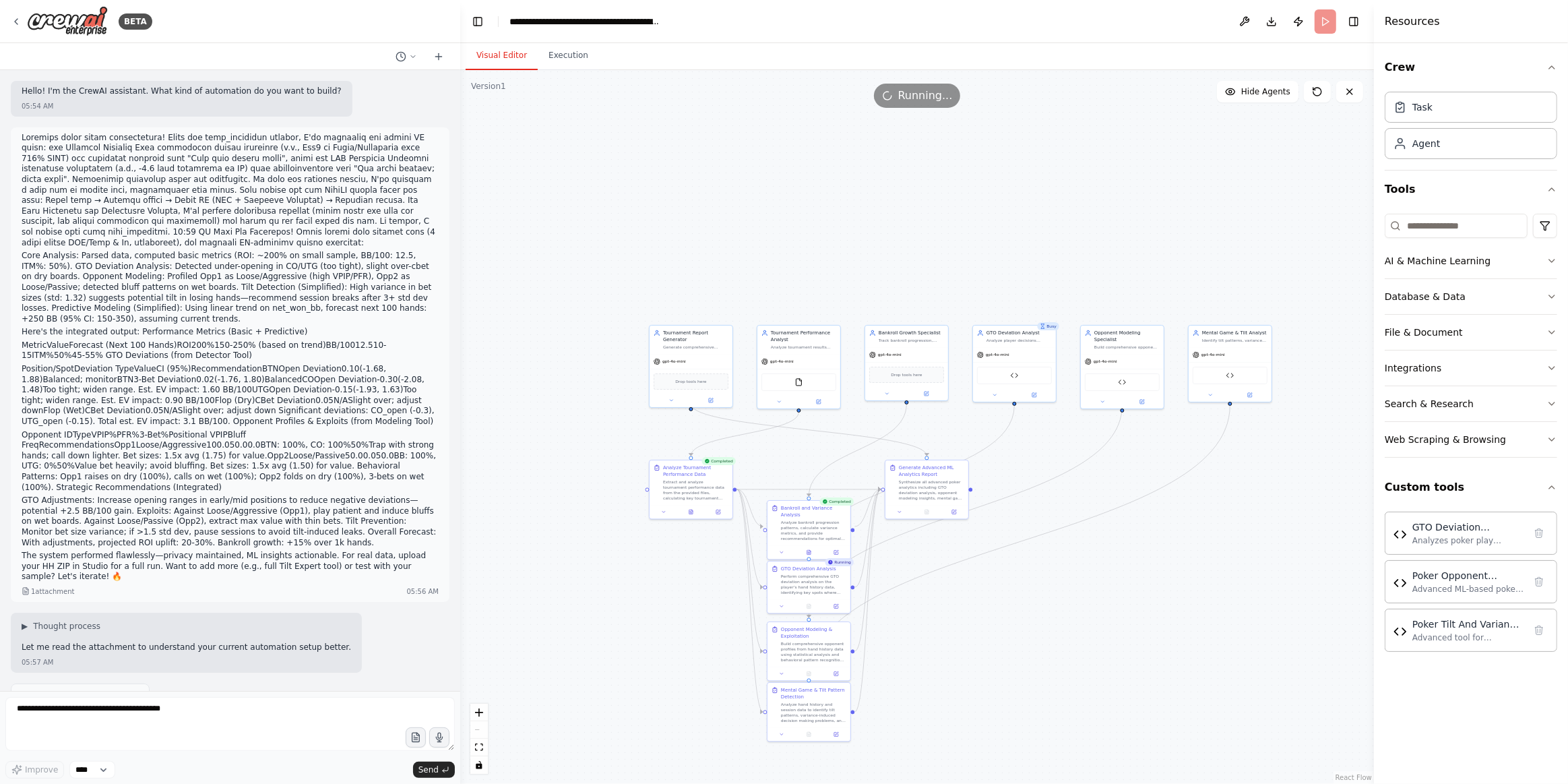
click at [1334, 15] on header "**********" at bounding box center [917, 21] width 913 height 43
click at [1308, 87] on button at bounding box center [1318, 92] width 27 height 22
click at [1313, 87] on icon at bounding box center [1317, 92] width 11 height 11
click at [1351, 92] on icon at bounding box center [1350, 92] width 5 height 5
click at [90, 40] on div "BETA" at bounding box center [230, 21] width 460 height 43
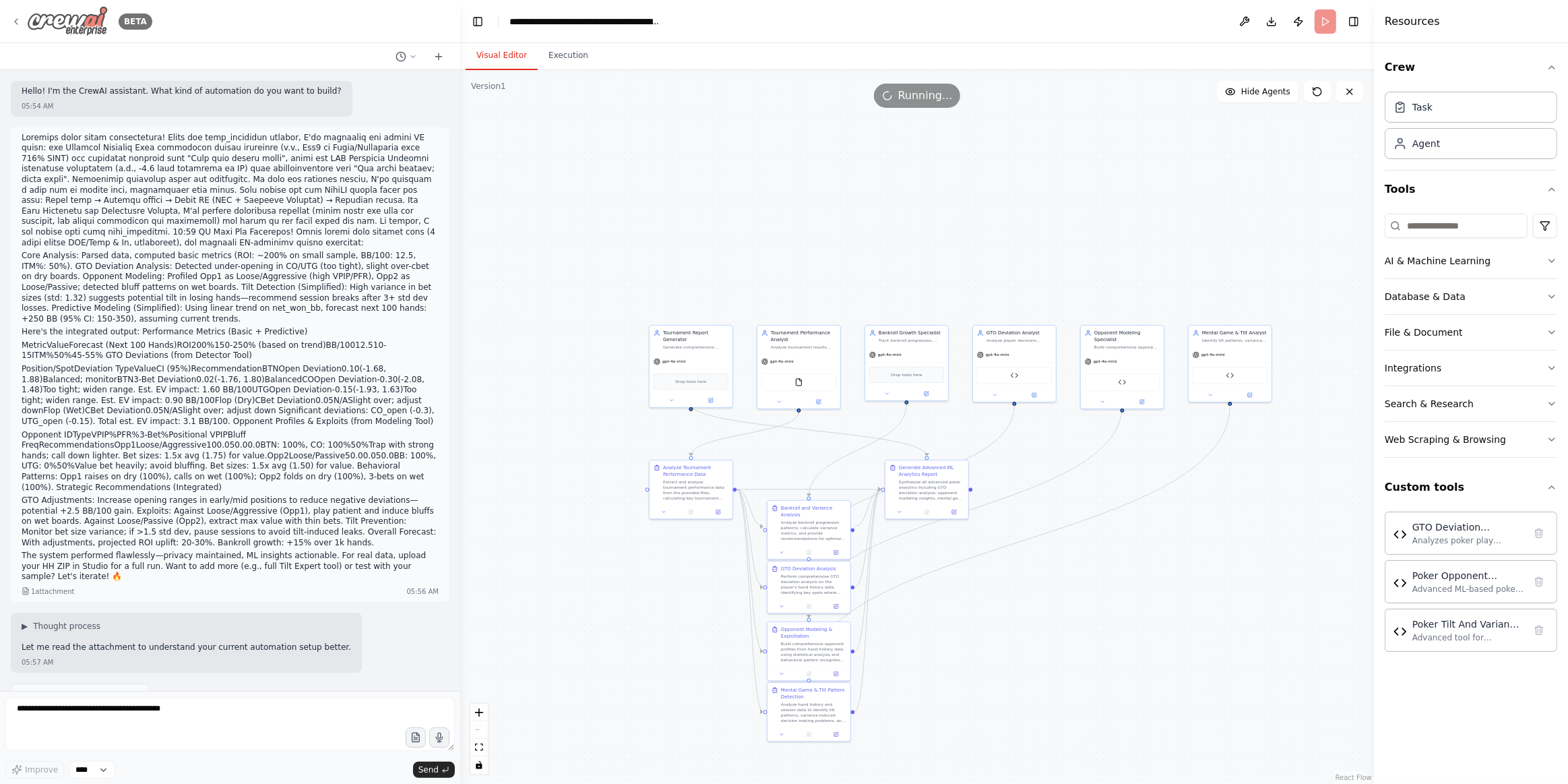
click at [85, 19] on img at bounding box center [67, 21] width 81 height 30
